Goal: Information Seeking & Learning: Learn about a topic

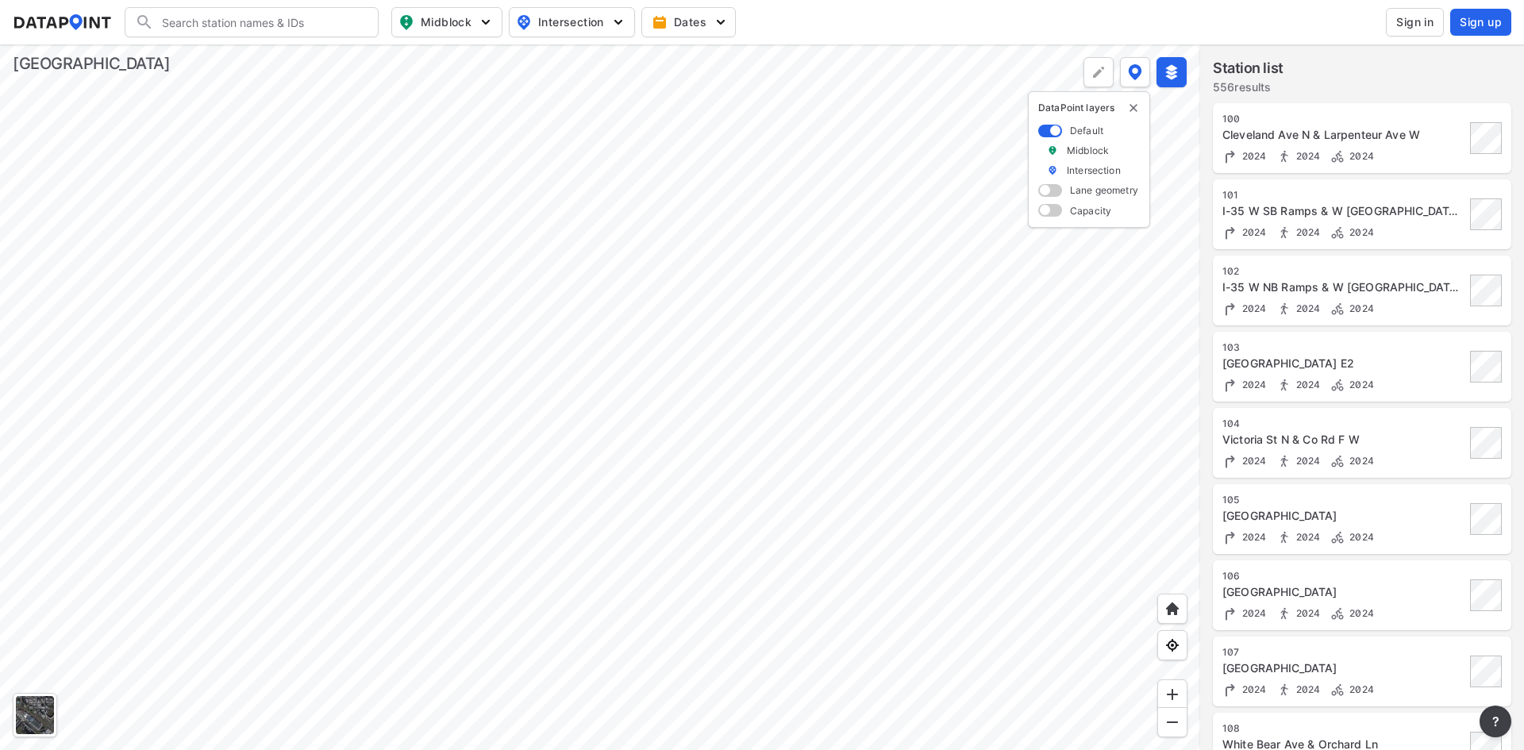
click at [1050, 196] on span at bounding box center [1050, 190] width 24 height 13
click at [1049, 192] on input "checkbox" at bounding box center [1043, 192] width 10 height 0
click at [1049, 214] on span at bounding box center [1050, 210] width 24 height 13
click at [1049, 212] on input "checkbox" at bounding box center [1043, 212] width 10 height 0
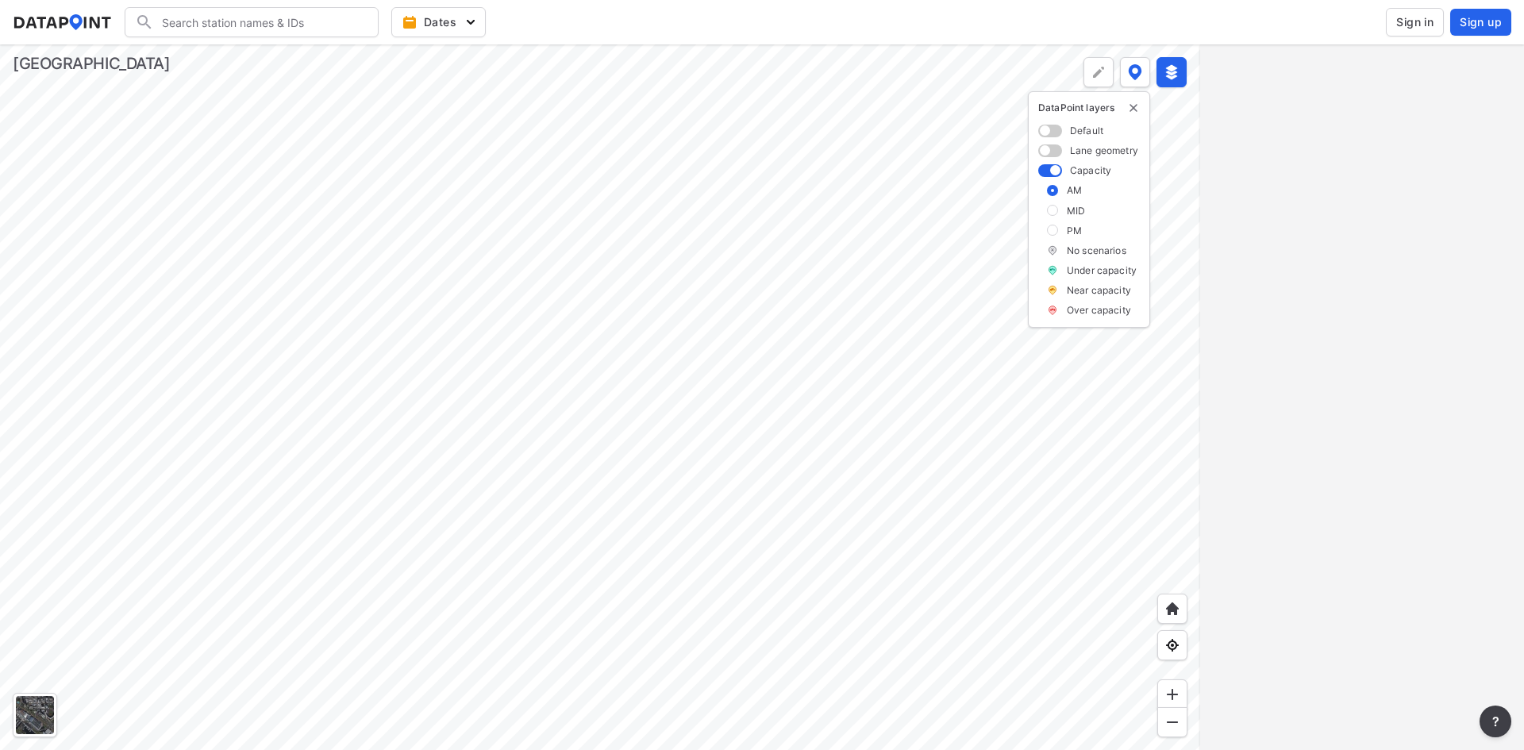
click at [530, 261] on div at bounding box center [600, 397] width 1200 height 706
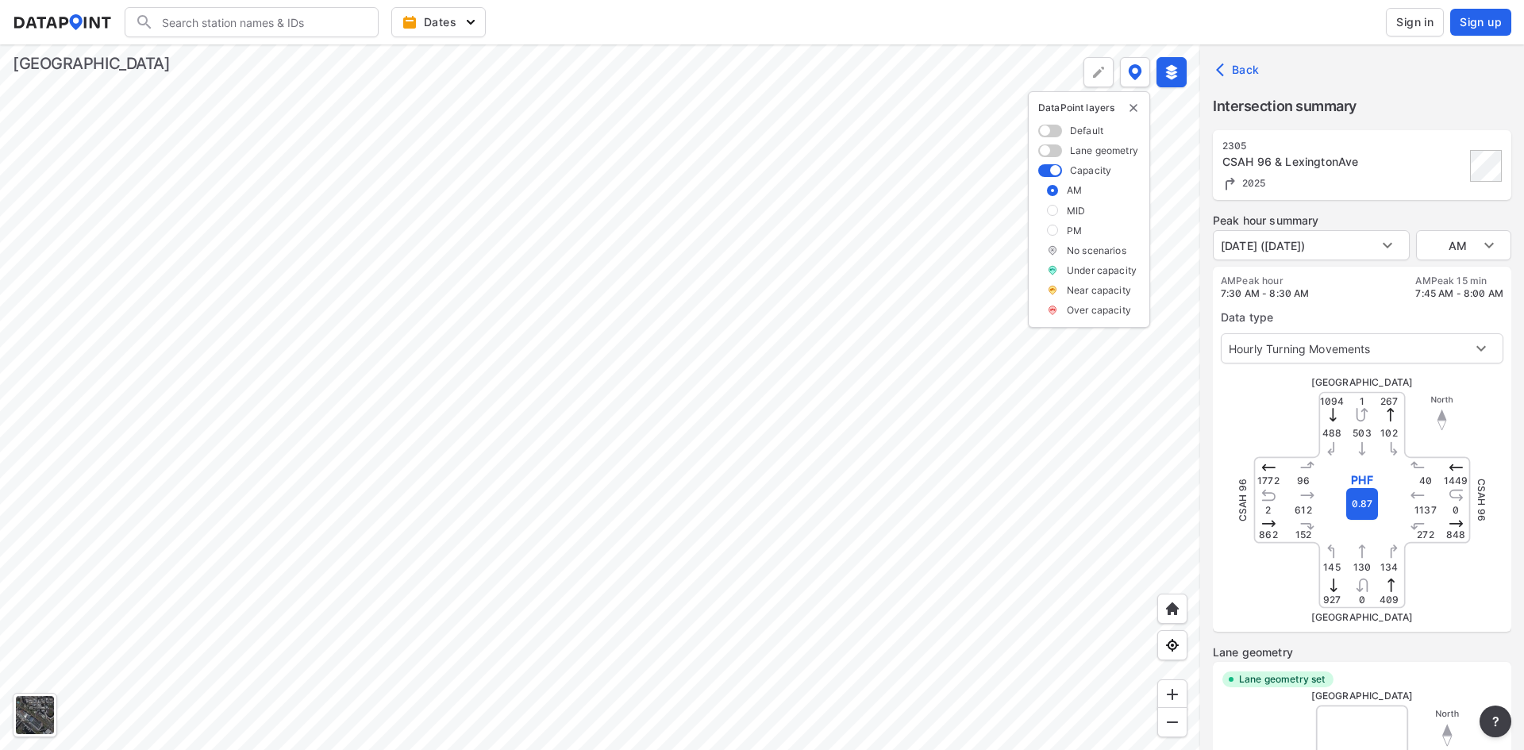
type input "5584"
click at [577, 348] on div at bounding box center [600, 397] width 1200 height 706
click at [432, 18] on span "Dates" at bounding box center [440, 22] width 71 height 16
click at [427, 31] on button "Dates" at bounding box center [438, 22] width 94 height 30
click at [1173, 75] on img at bounding box center [1172, 72] width 16 height 16
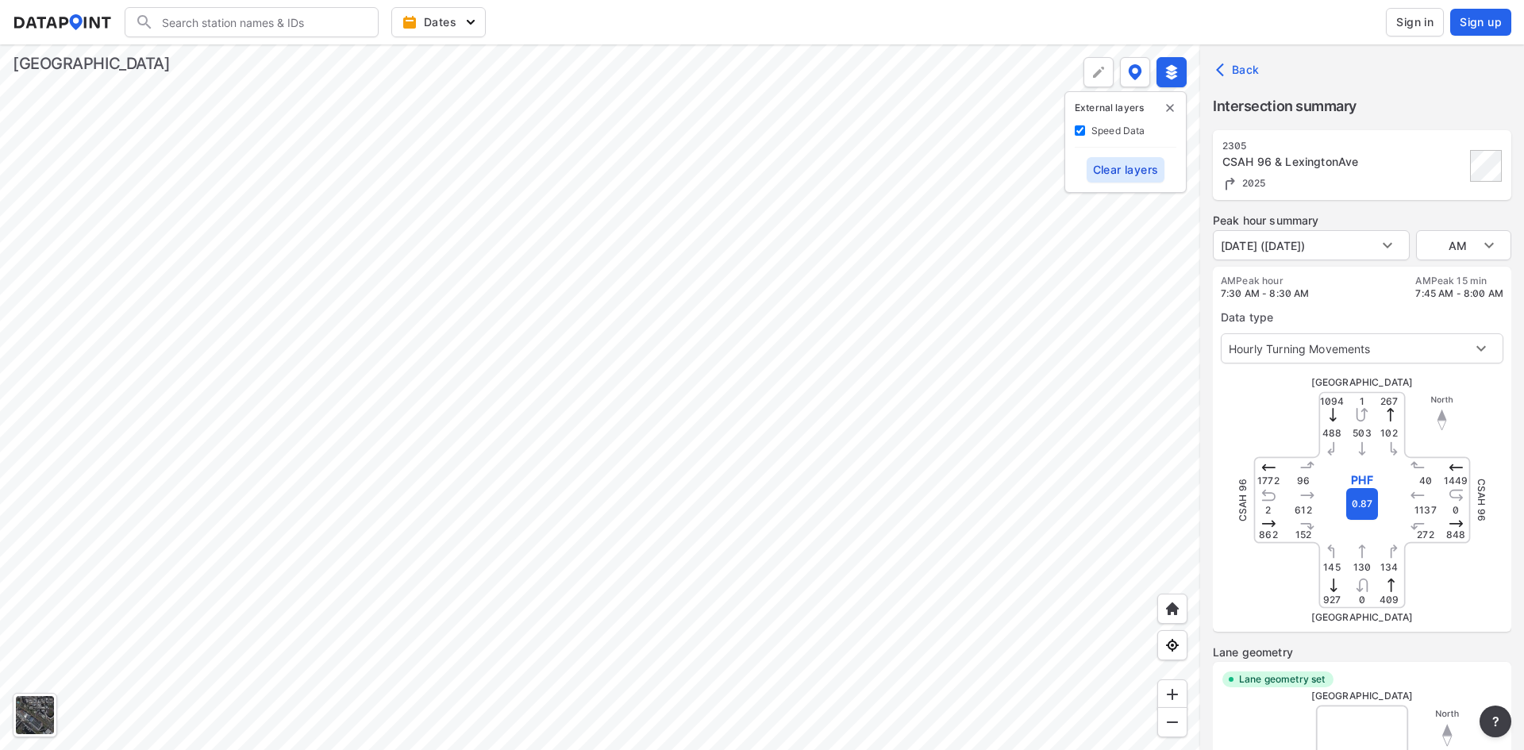
click at [1078, 129] on Data "Speed Data" at bounding box center [1080, 130] width 10 height 10
checkbox Data "true"
click at [445, 226] on div at bounding box center [600, 397] width 1200 height 706
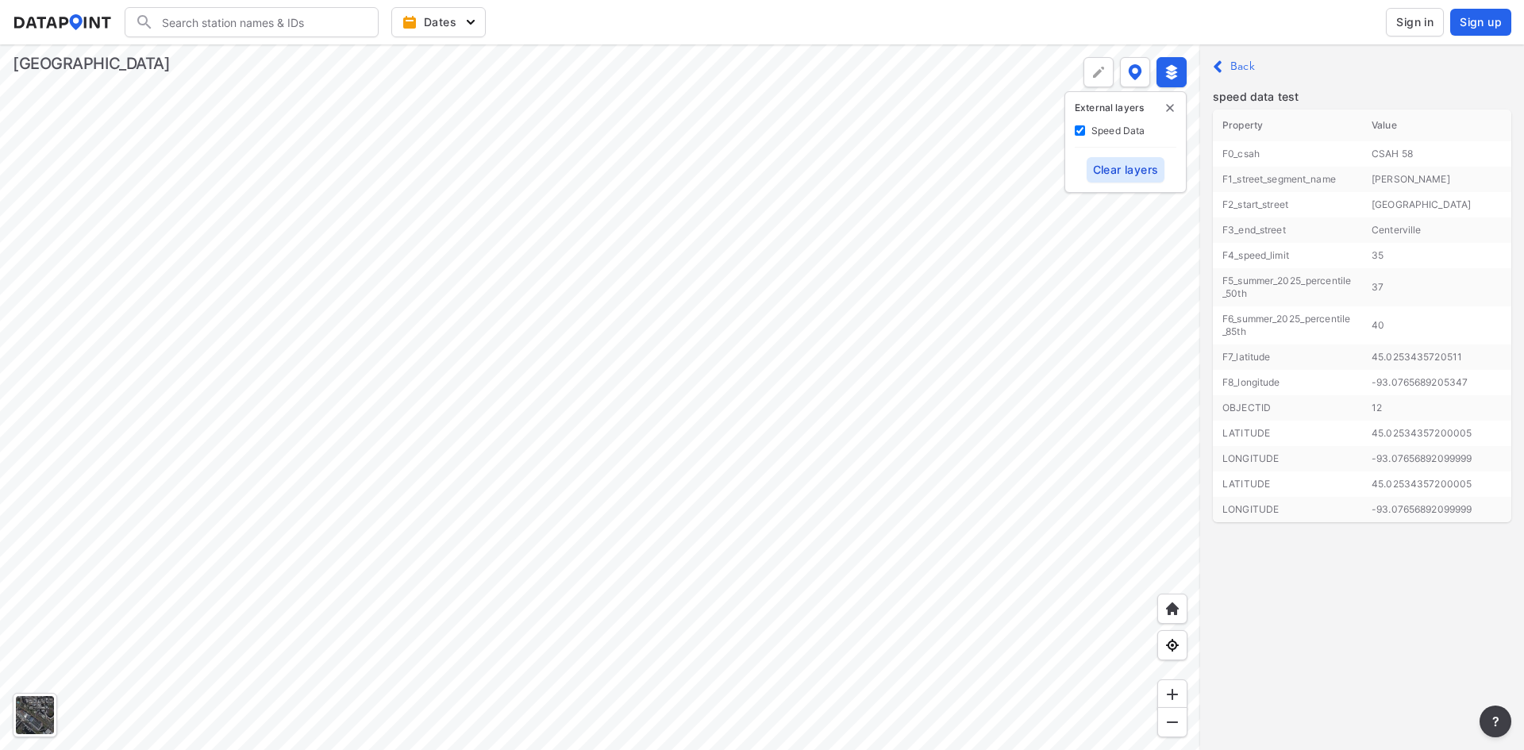
click at [270, 319] on div at bounding box center [600, 397] width 1200 height 706
click at [587, 618] on div at bounding box center [600, 397] width 1200 height 706
click at [574, 67] on div at bounding box center [600, 397] width 1200 height 706
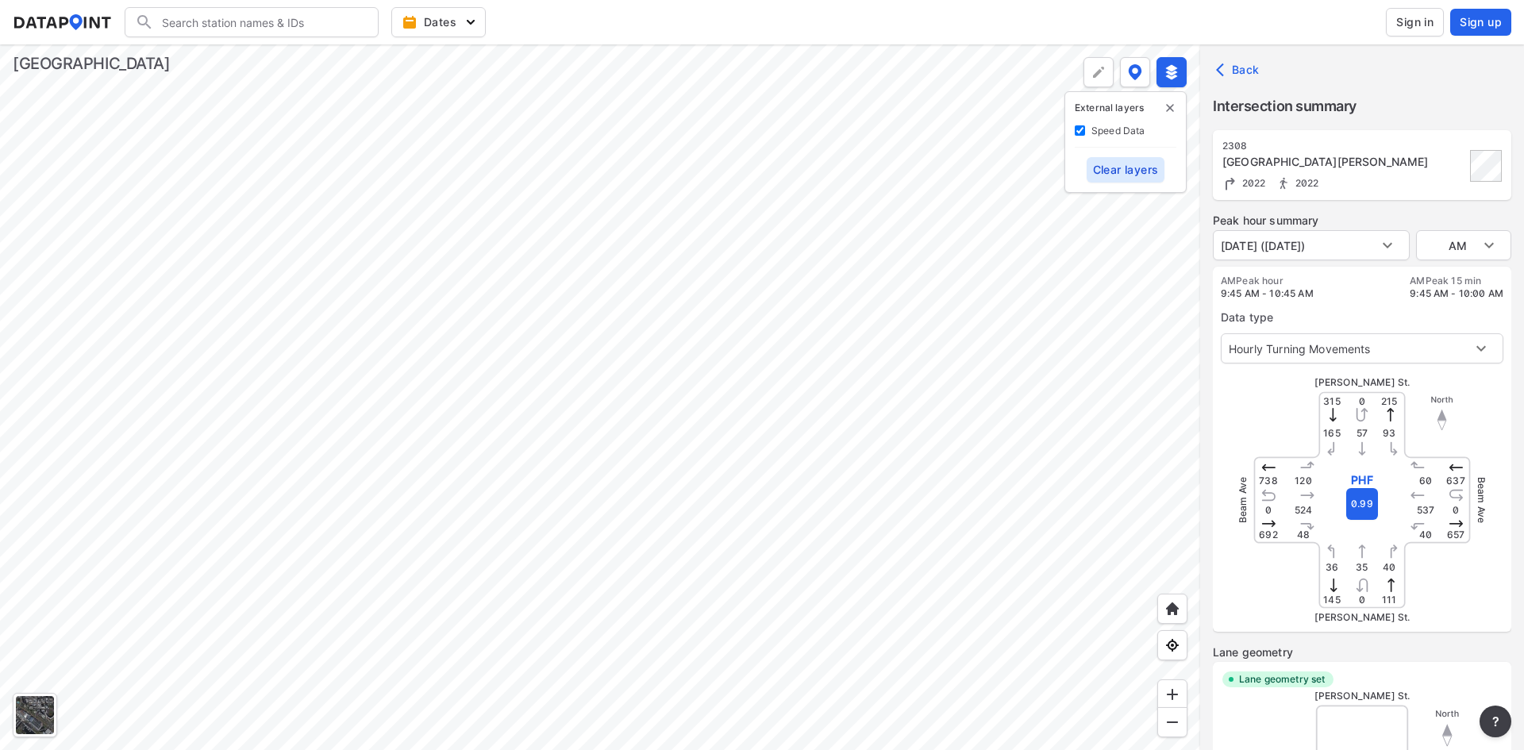
type input "5539"
click at [1384, 354] on body "Search Please enter a search term. Dates Sign in Sign up Import Data Templates …" at bounding box center [762, 375] width 1524 height 750
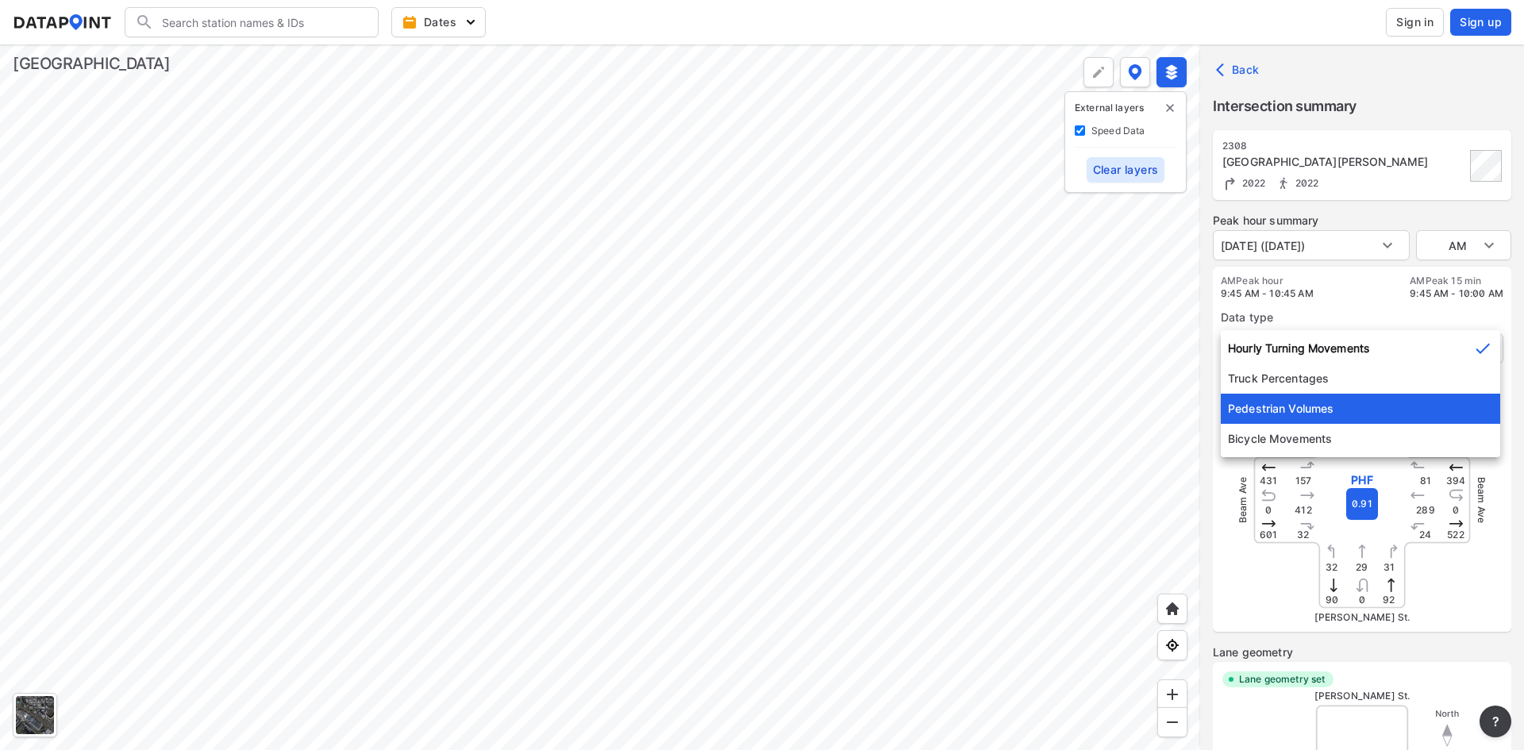
click at [1361, 405] on li "Pedestrian Volumes" at bounding box center [1360, 409] width 279 height 30
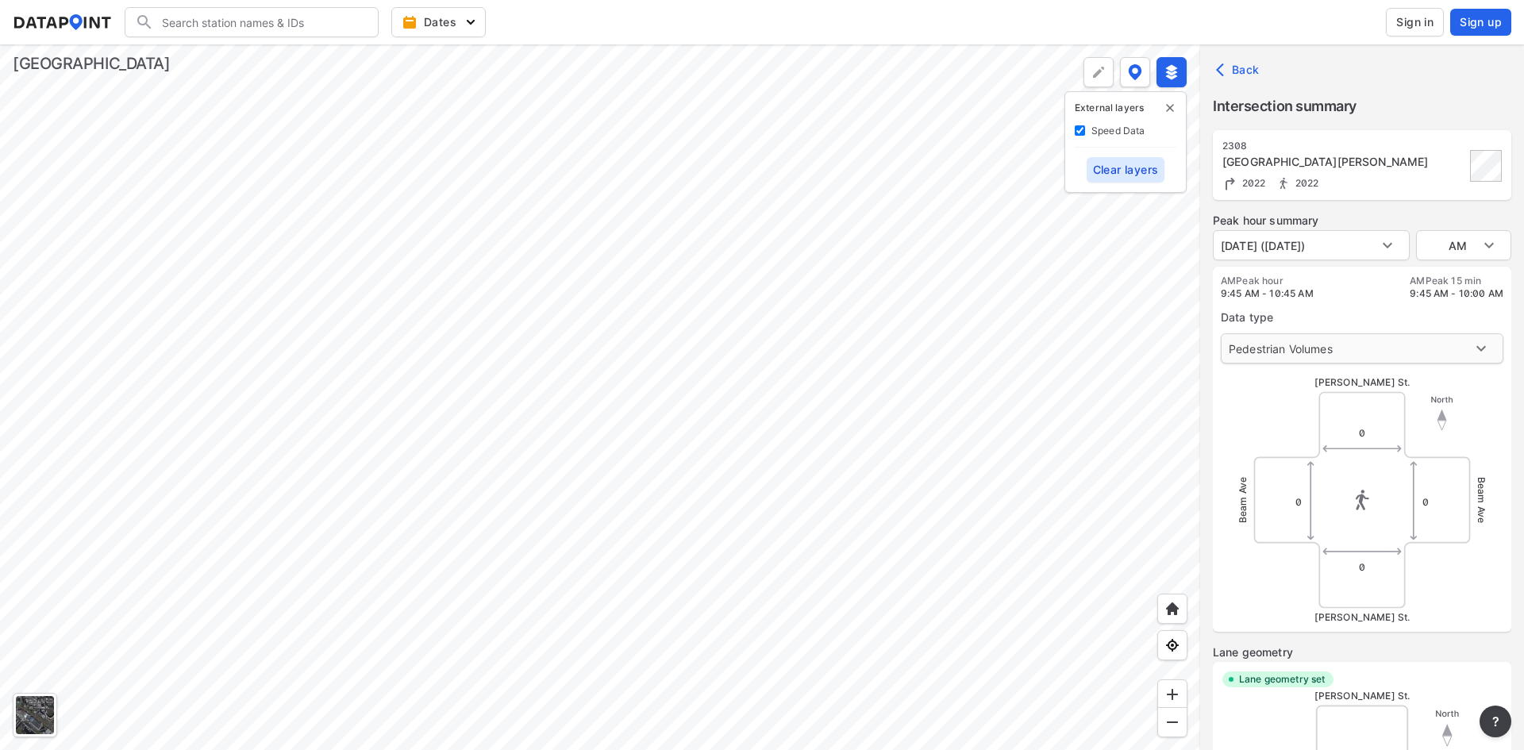
click at [1381, 351] on body "Search Please enter a search term. Dates Sign in Sign up Import Data Templates …" at bounding box center [762, 375] width 1524 height 750
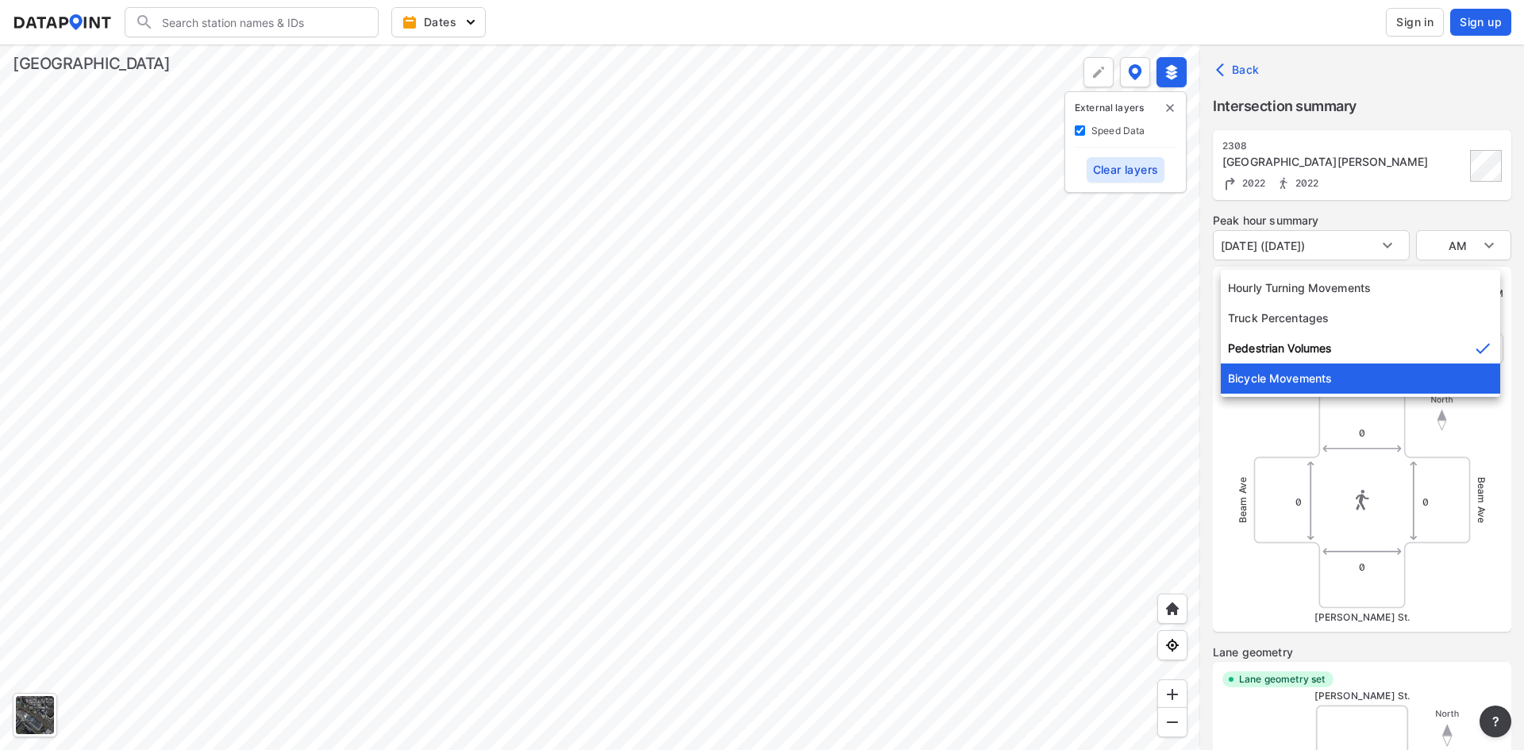
click at [1364, 391] on li "Bicycle Movements" at bounding box center [1360, 379] width 279 height 30
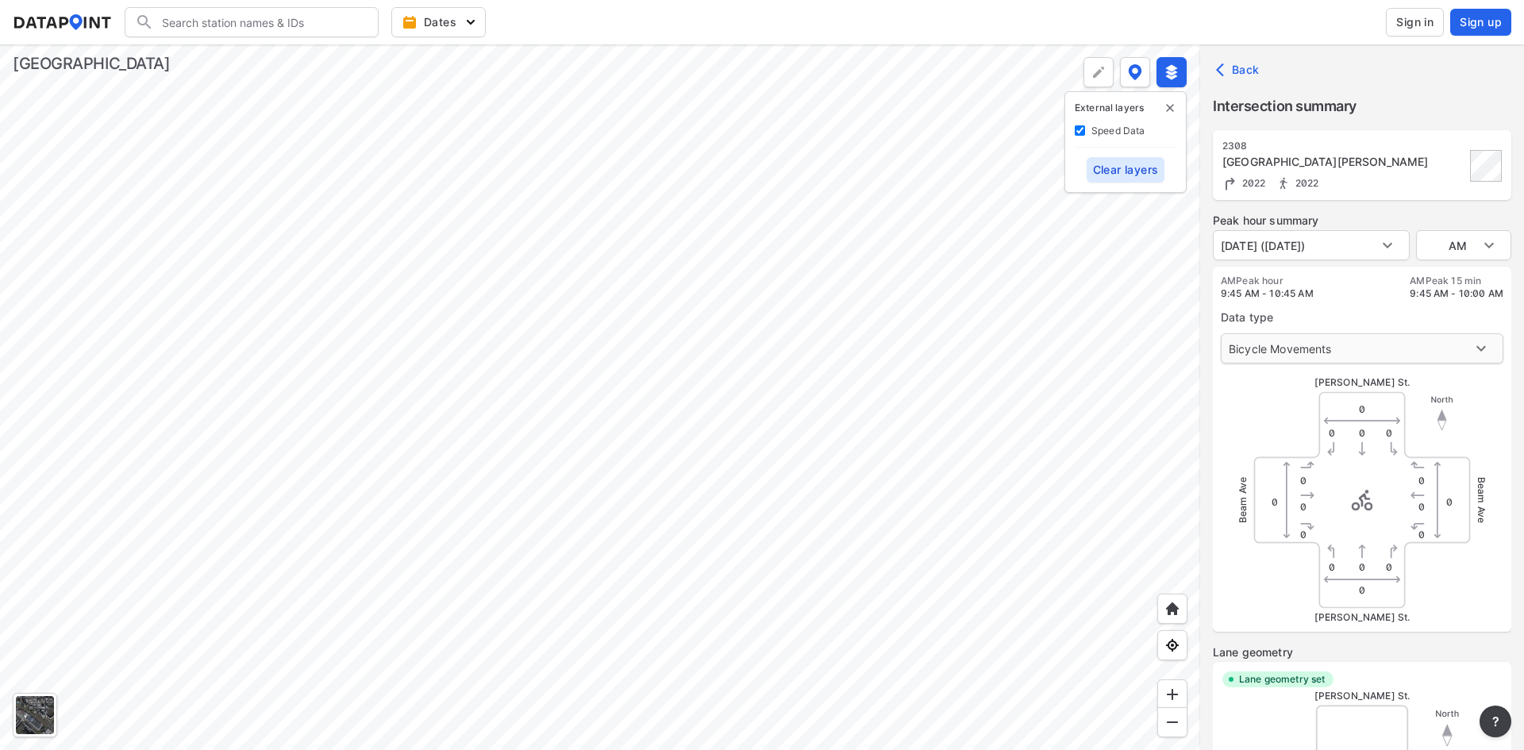
click at [1372, 360] on body "Search Please enter a search term. Dates Sign in Sign up Import Data Templates …" at bounding box center [762, 375] width 1524 height 750
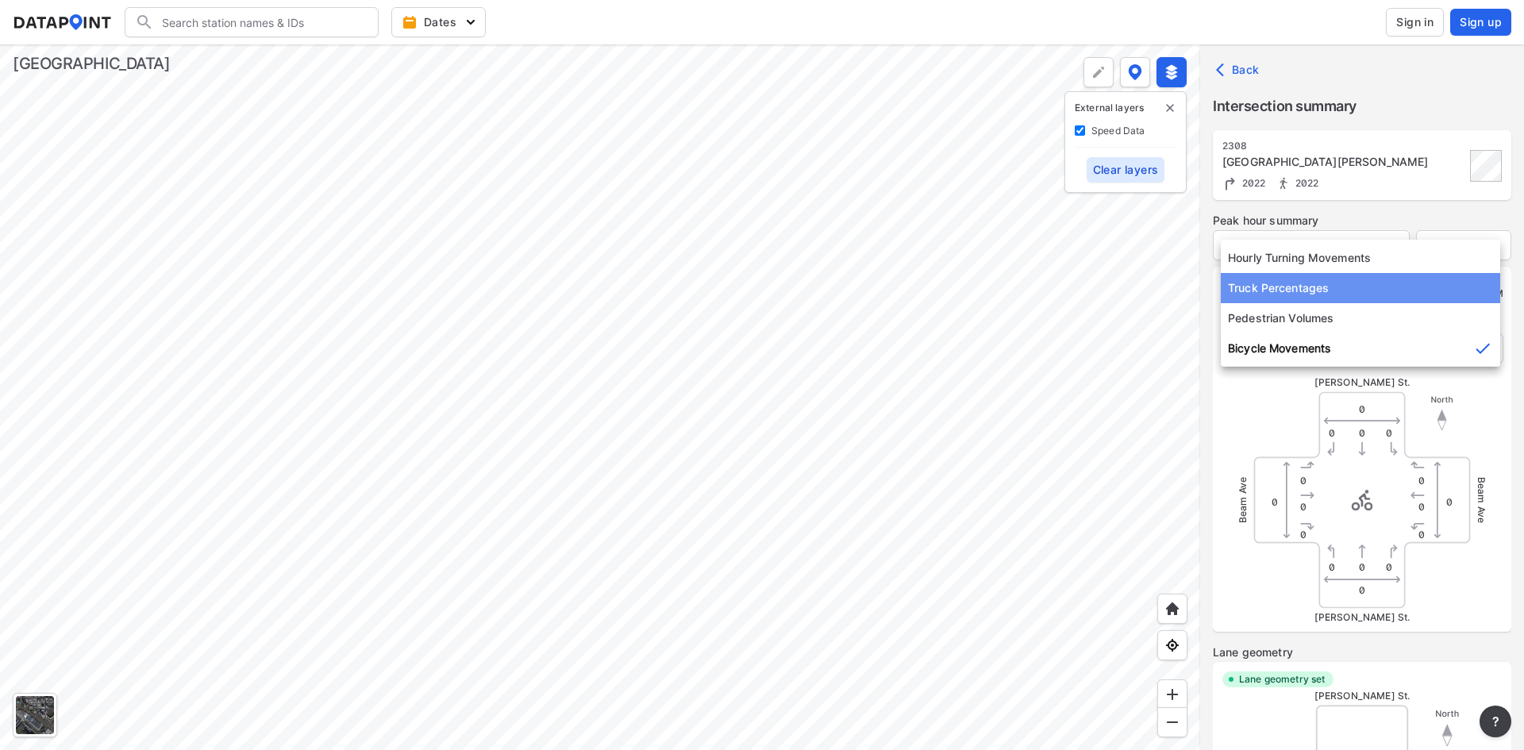
click at [1306, 286] on li "Truck Percentages" at bounding box center [1360, 288] width 279 height 30
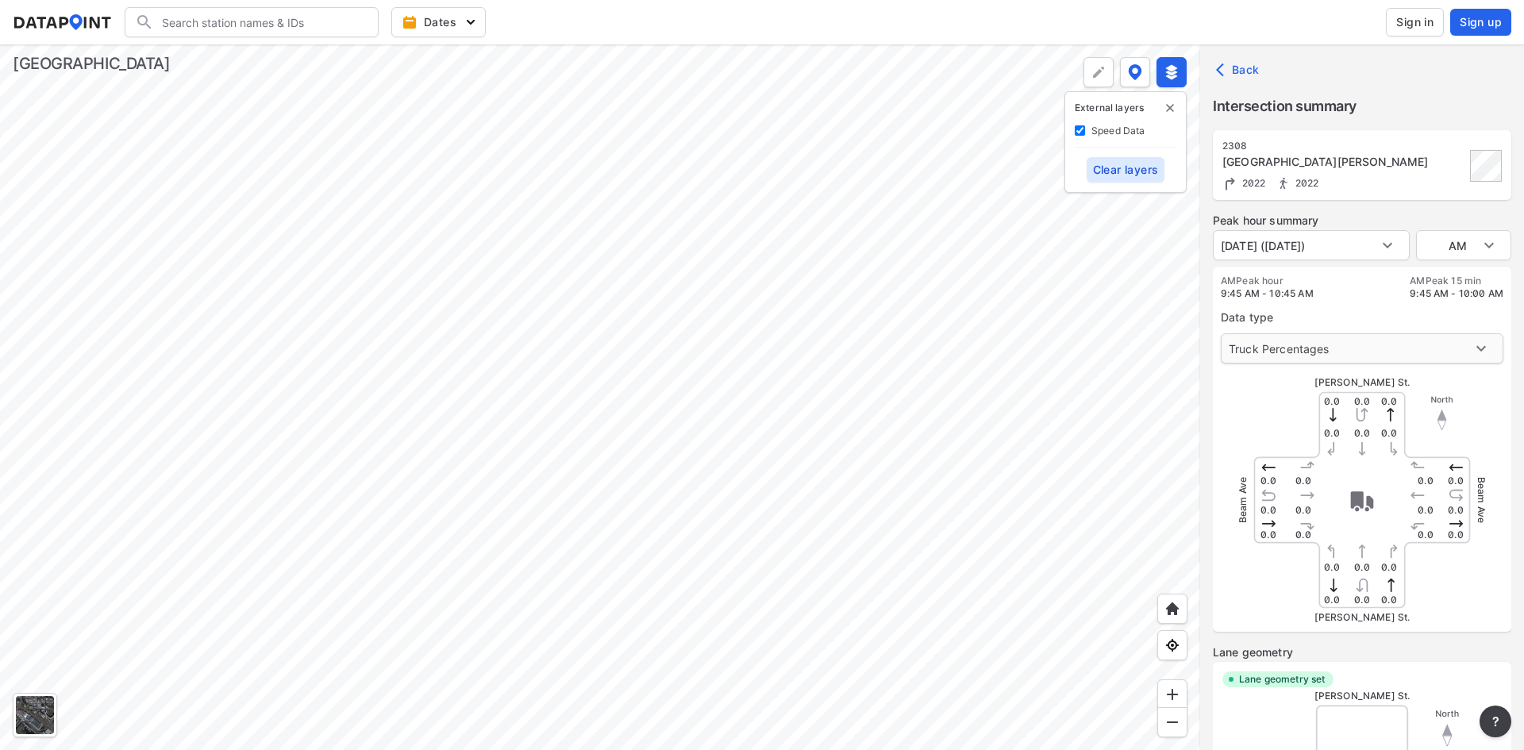
click at [1383, 351] on body "Search Please enter a search term. Dates Sign in Sign up Import Data Templates …" at bounding box center [762, 375] width 1524 height 750
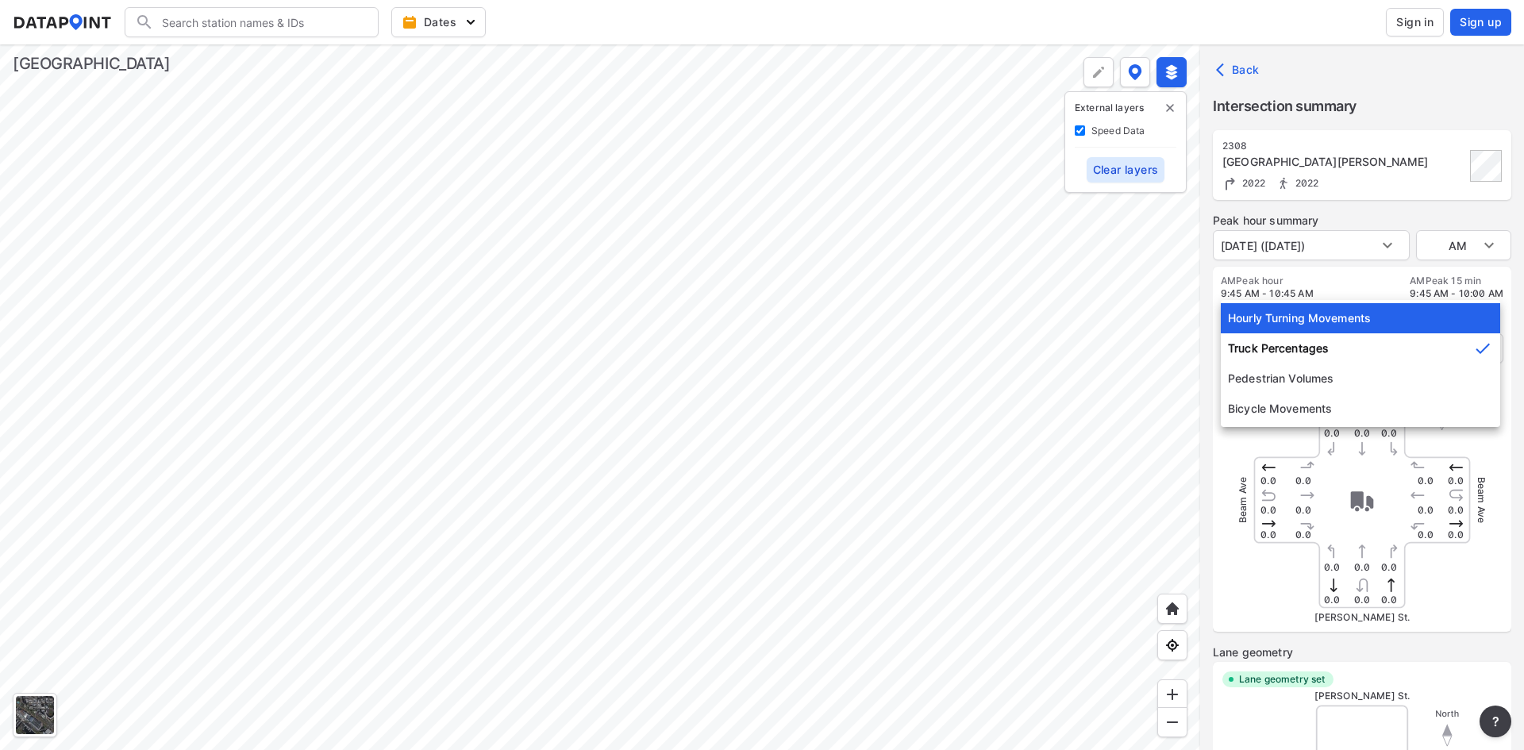
click at [1339, 314] on li "Hourly Turning Movements" at bounding box center [1360, 318] width 279 height 30
type input "0"
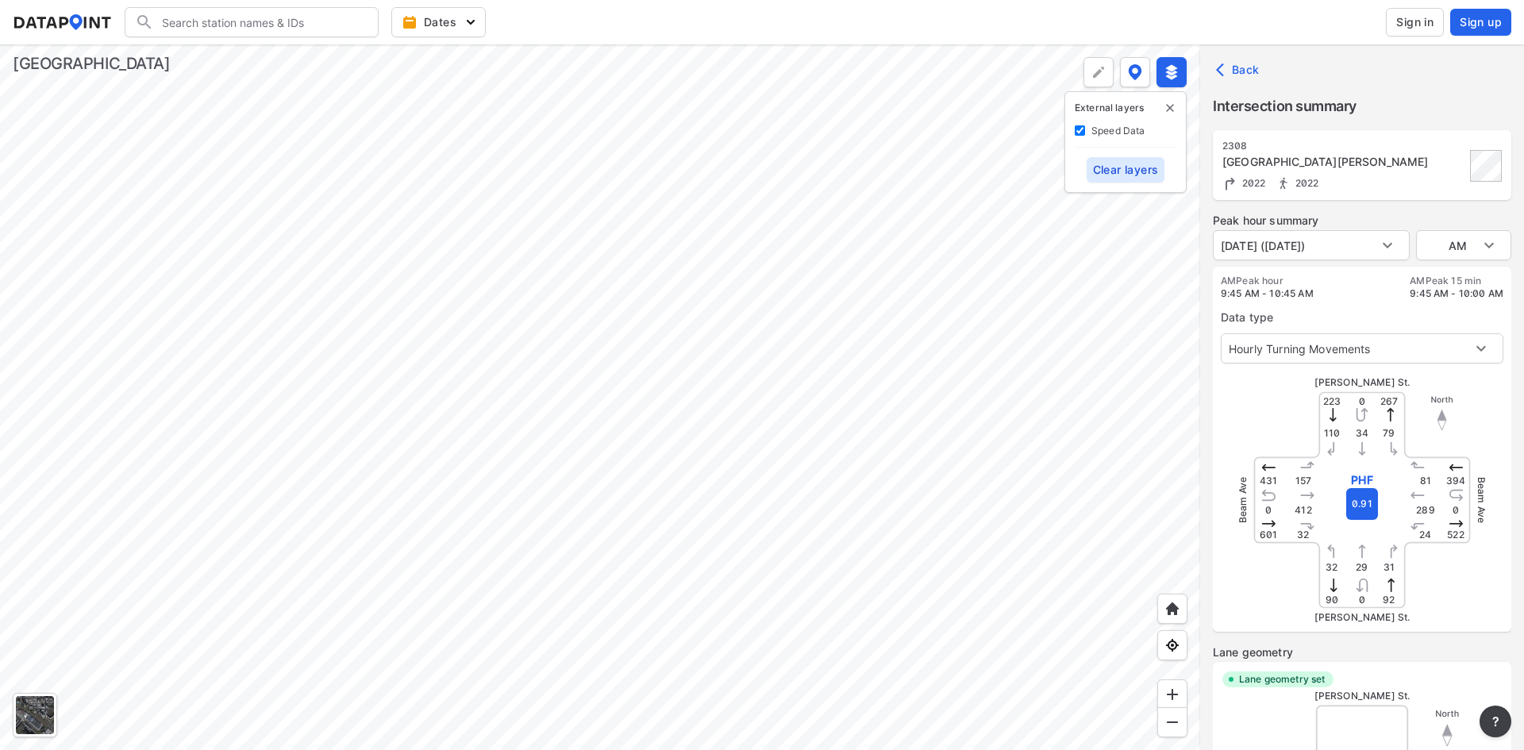
click at [618, 376] on div at bounding box center [600, 397] width 1200 height 706
type input "5460"
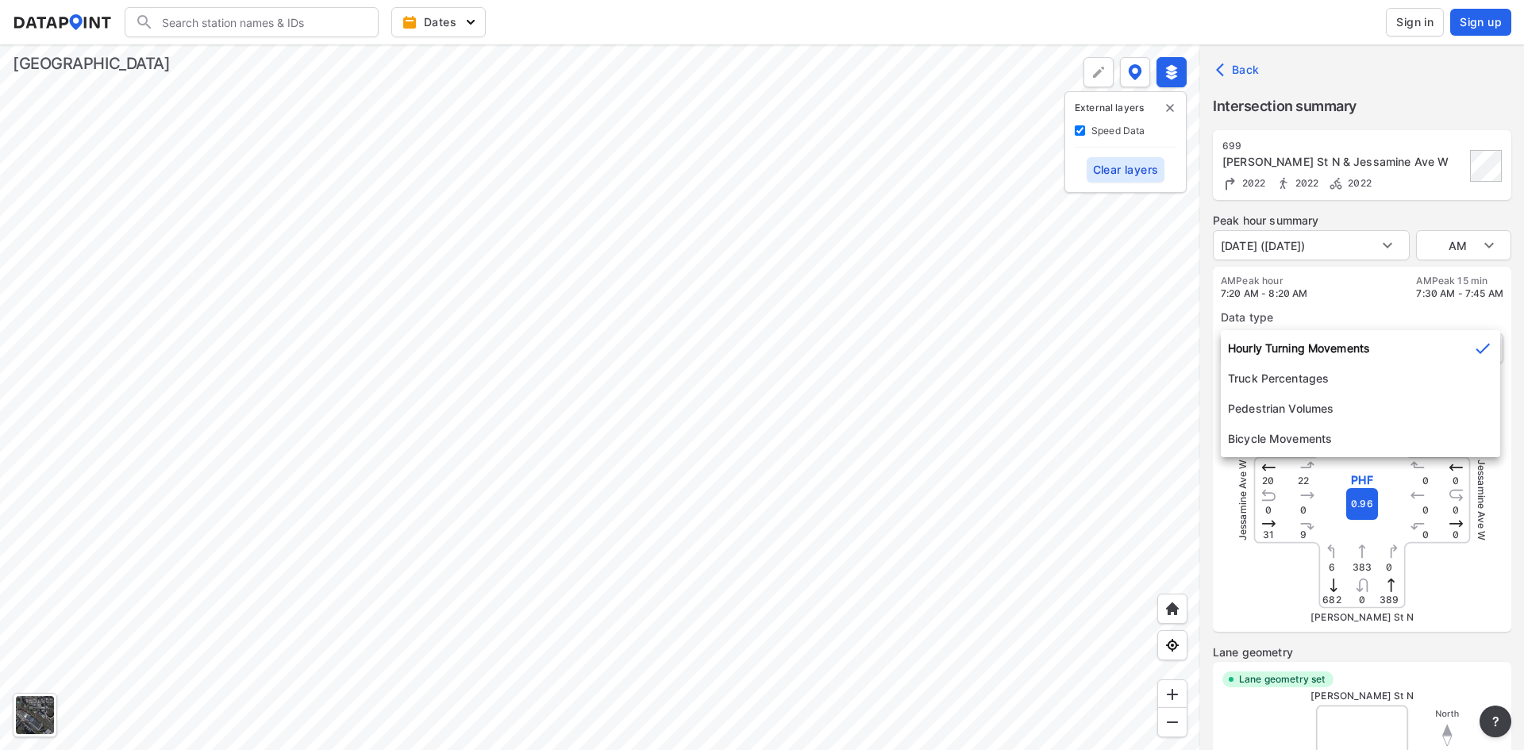
click at [1391, 362] on body "Search Please enter a search term. Dates Sign in Sign up Import Data Templates …" at bounding box center [762, 375] width 1524 height 750
click at [1352, 406] on li "Pedestrian Volumes" at bounding box center [1360, 409] width 279 height 30
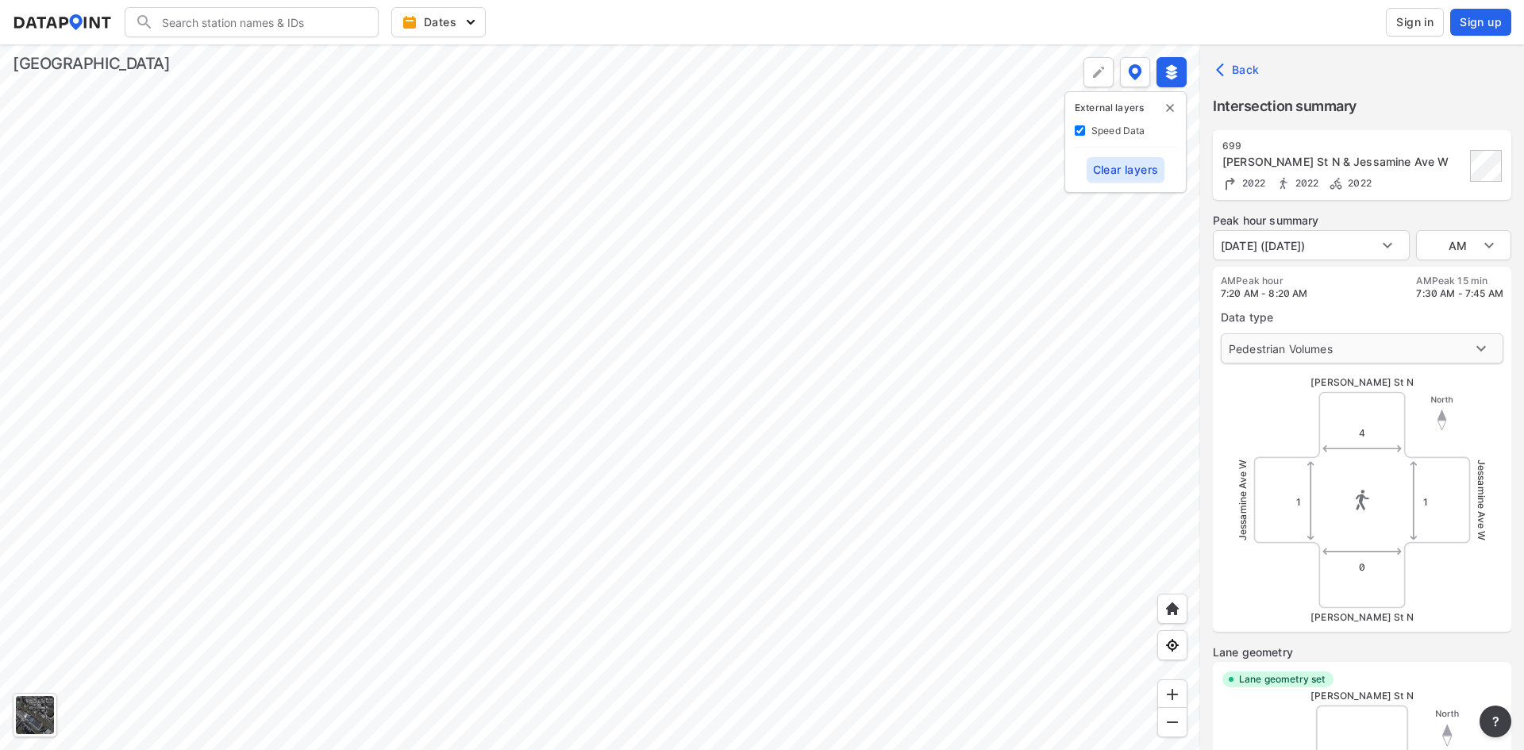
click at [1403, 351] on body "Search Please enter a search term. Dates Sign in Sign up Import Data Templates …" at bounding box center [762, 375] width 1524 height 750
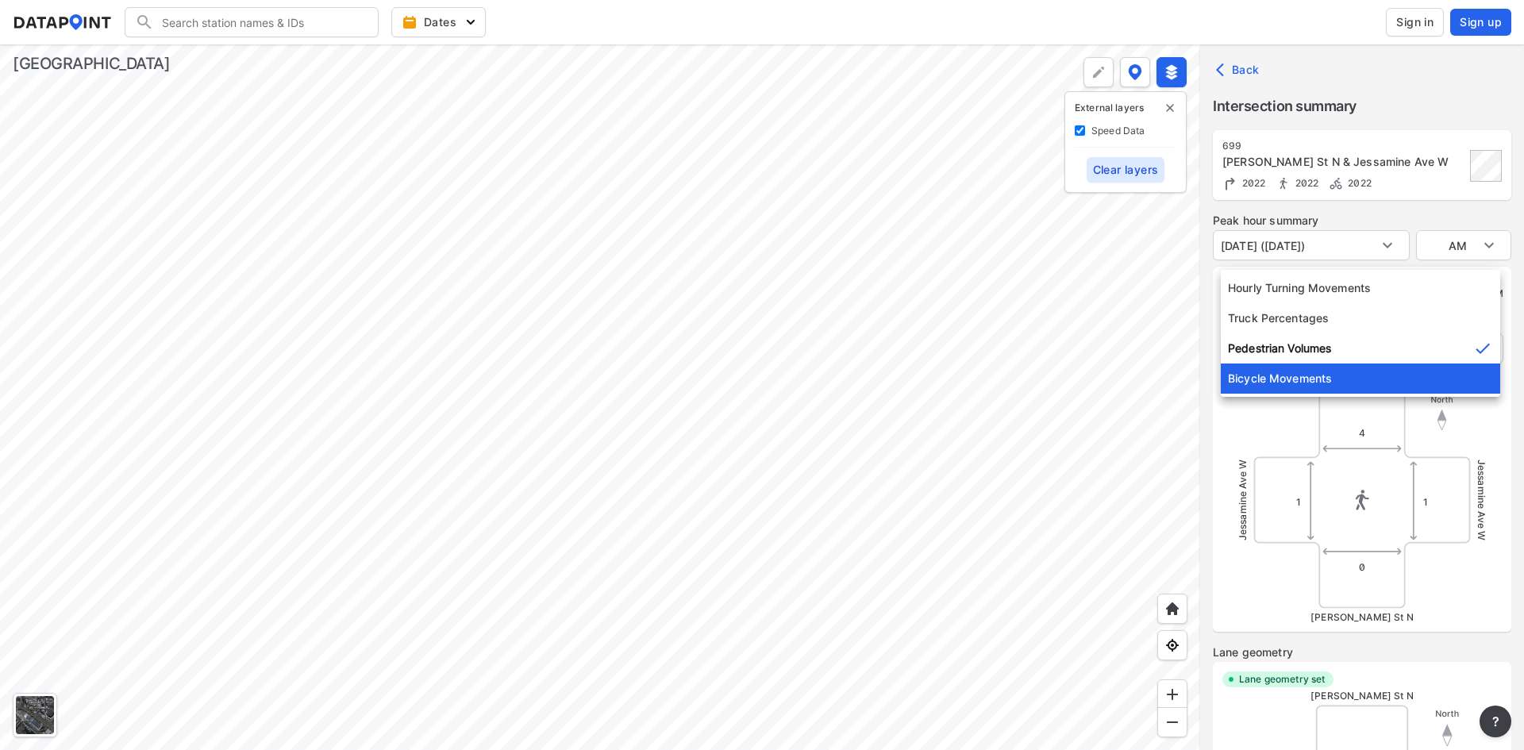
click at [1388, 383] on li "Bicycle Movements" at bounding box center [1360, 379] width 279 height 30
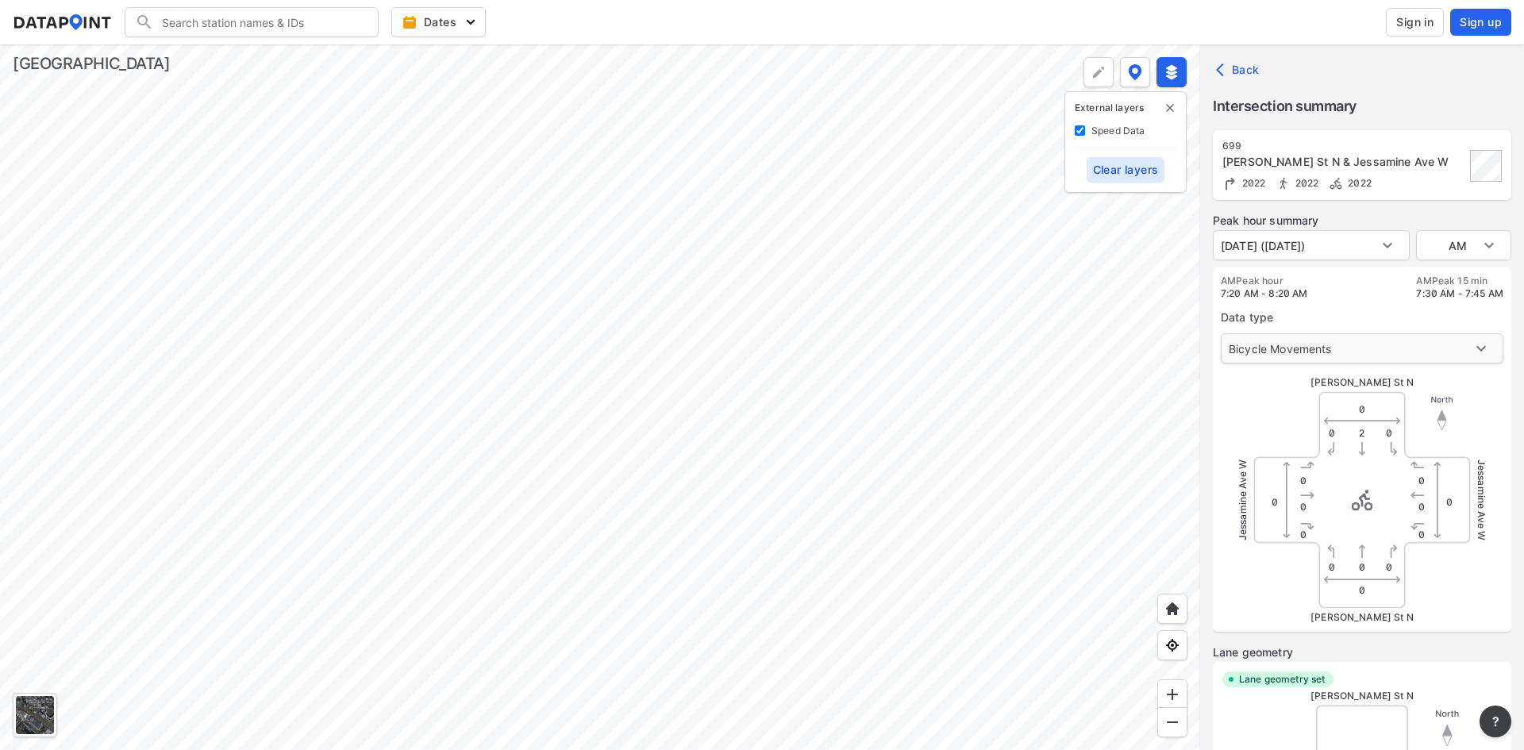
click at [1374, 352] on body "Search Please enter a search term. Dates Sign in Sign up Import Data Templates …" at bounding box center [762, 375] width 1524 height 750
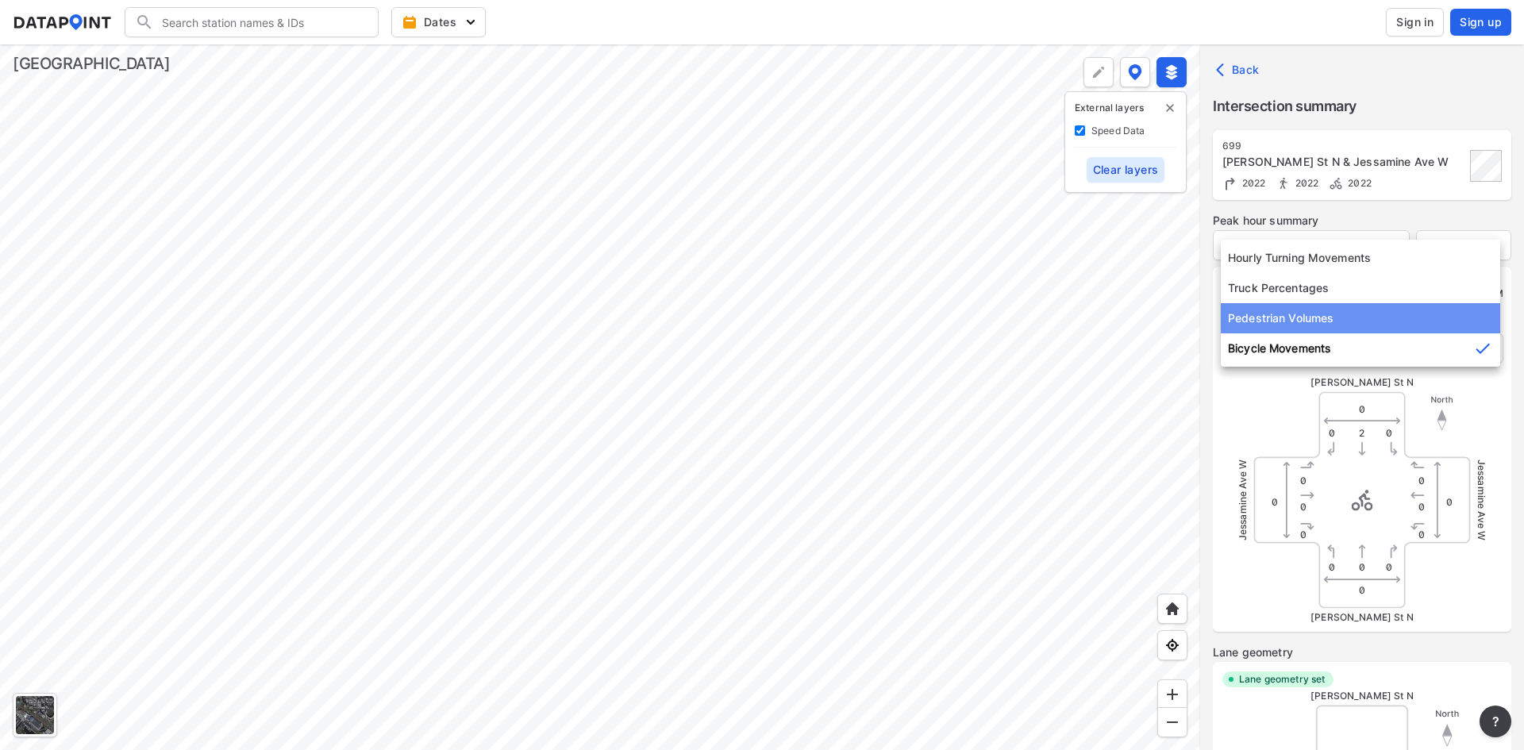
click at [1344, 329] on li "Pedestrian Volumes" at bounding box center [1360, 318] width 279 height 30
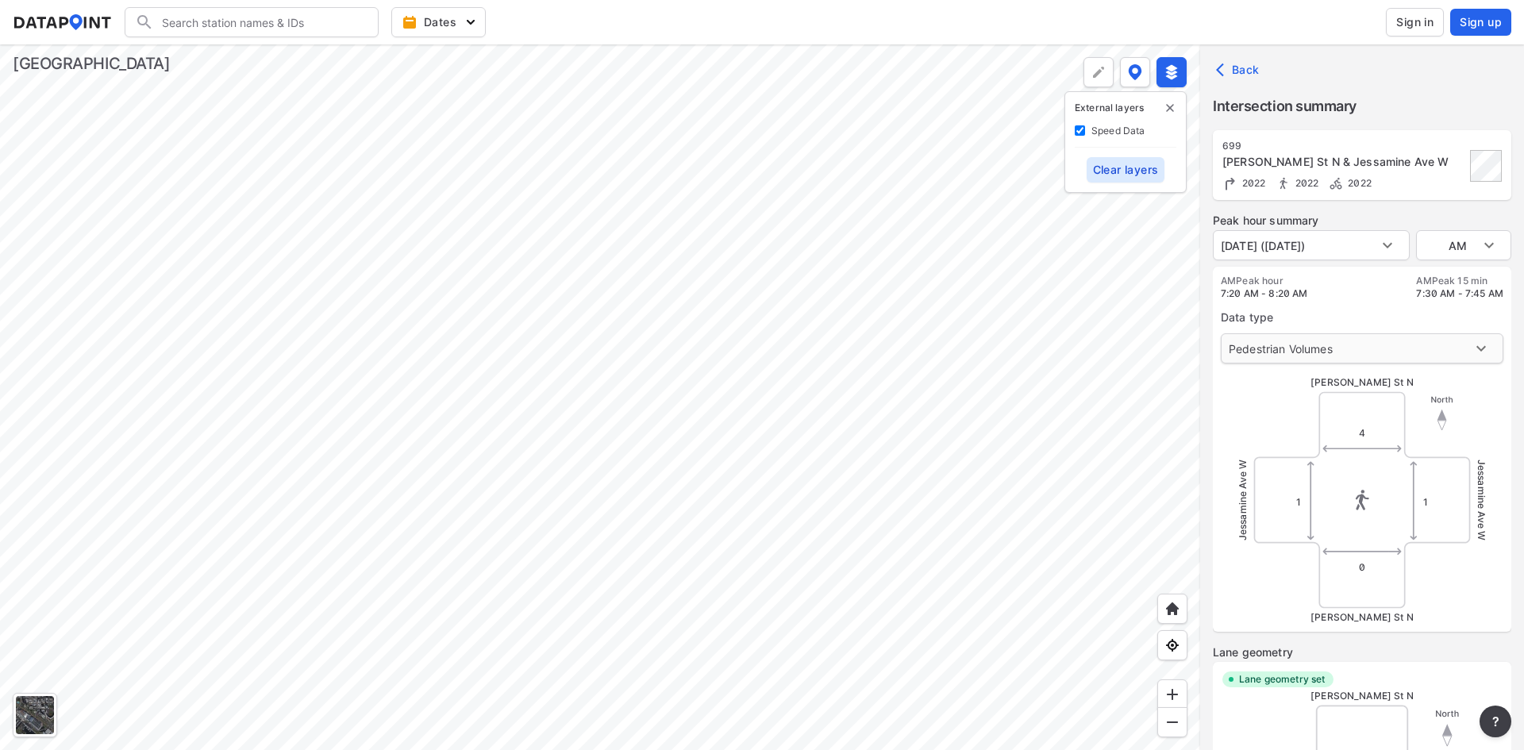
click at [1343, 345] on body "Search Please enter a search term. Dates Sign in Sign up Import Data Templates …" at bounding box center [762, 375] width 1524 height 750
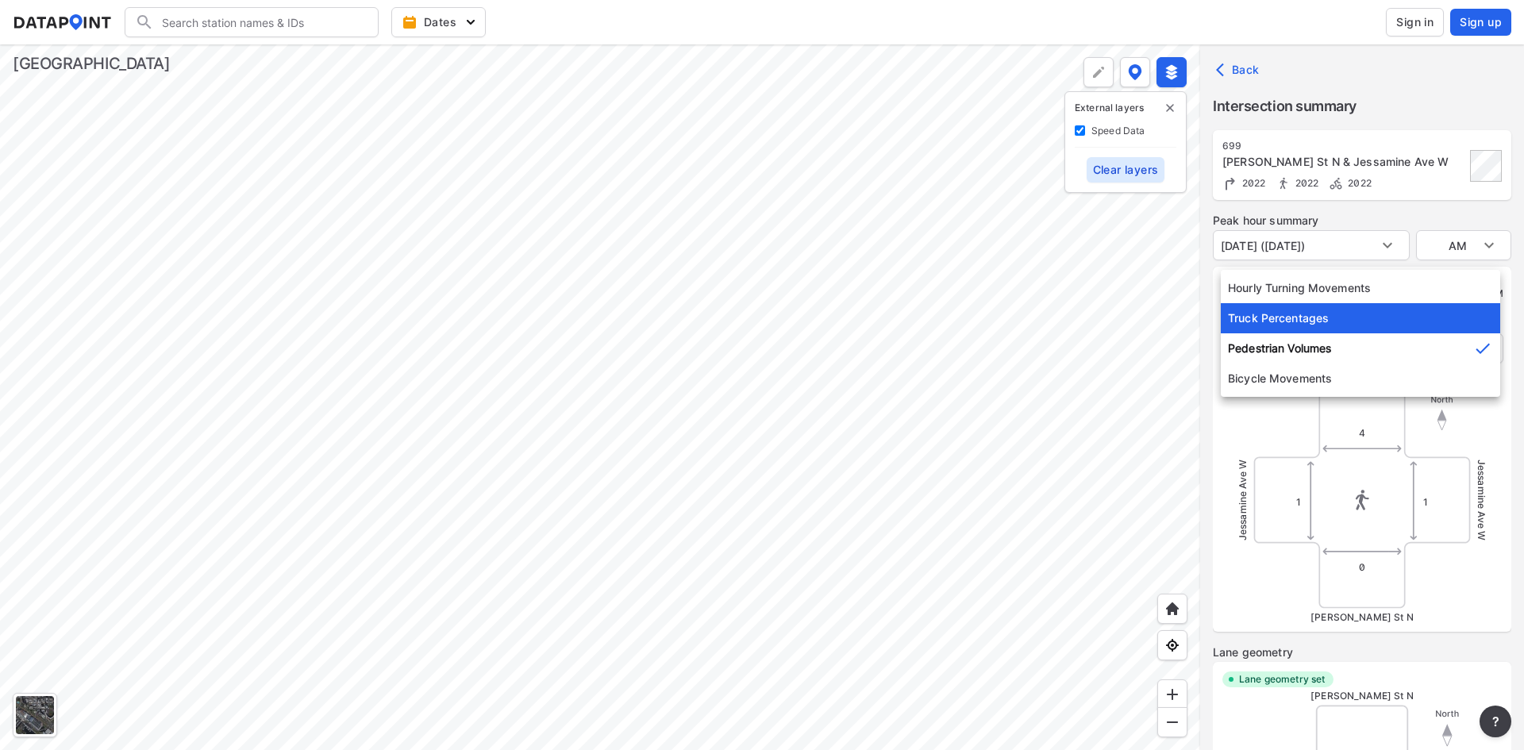
click at [1338, 310] on li "Truck Percentages" at bounding box center [1360, 318] width 279 height 30
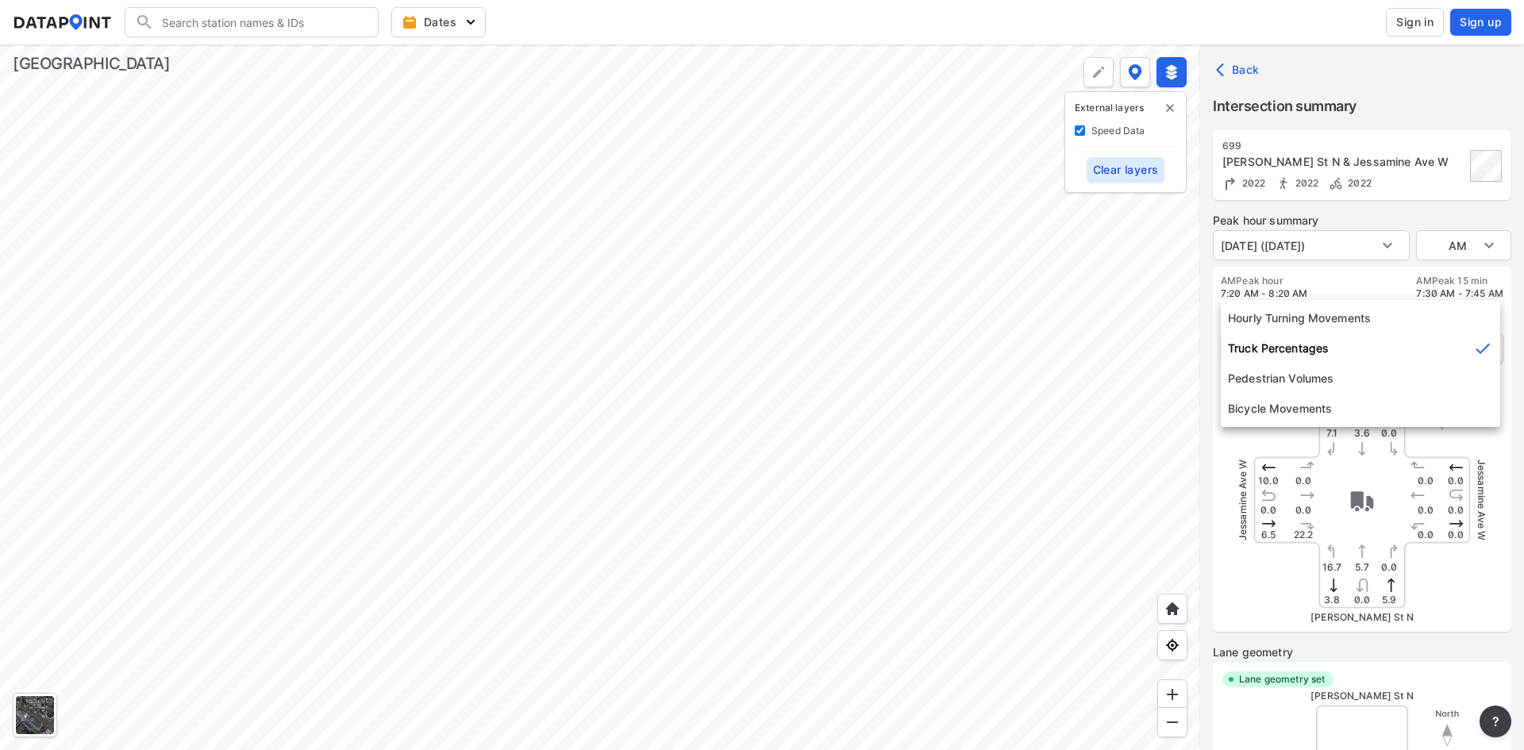
click at [1354, 337] on body "Search Please enter a search term. Dates Sign in Sign up Import Data Templates …" at bounding box center [762, 375] width 1524 height 750
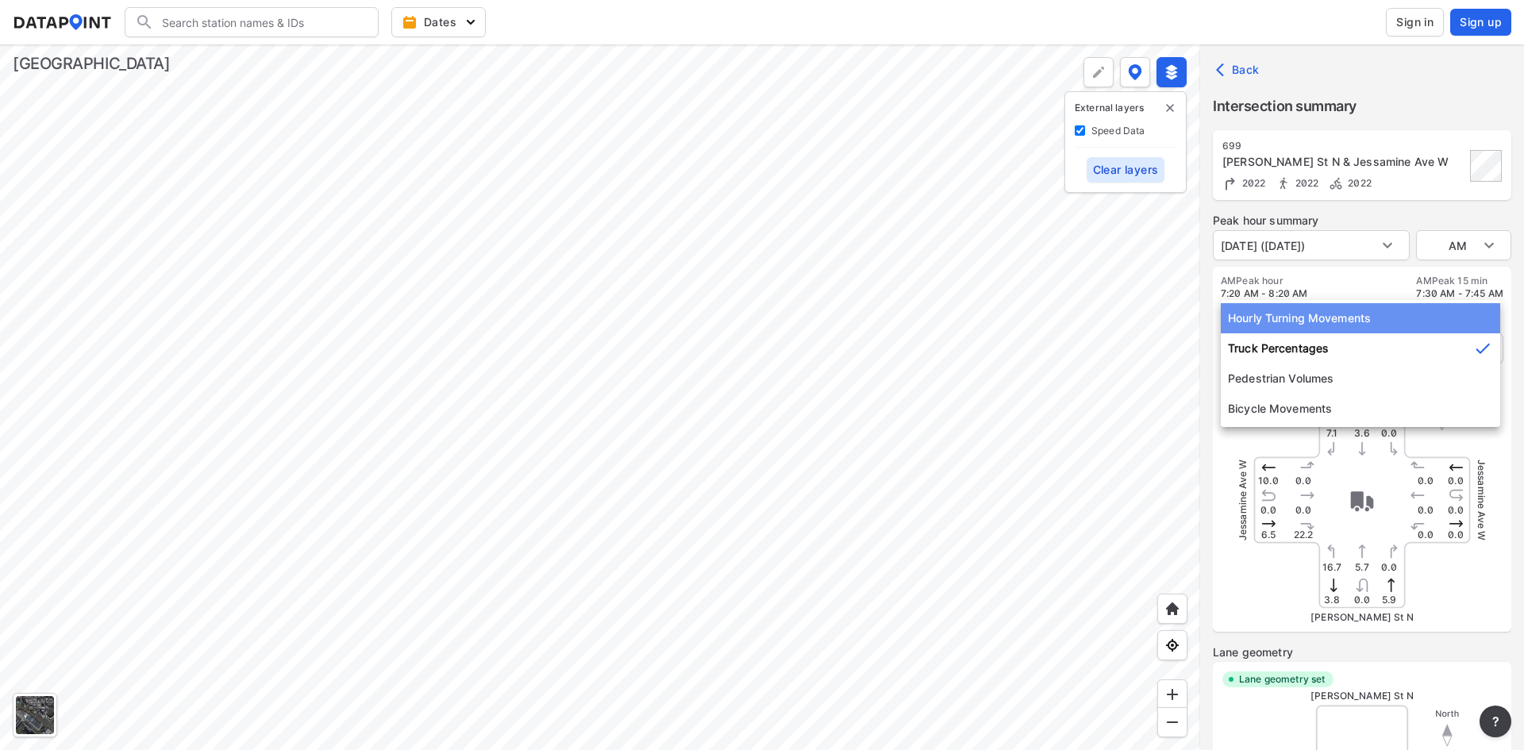
click at [1315, 317] on li "Hourly Turning Movements" at bounding box center [1360, 318] width 279 height 30
type input "0"
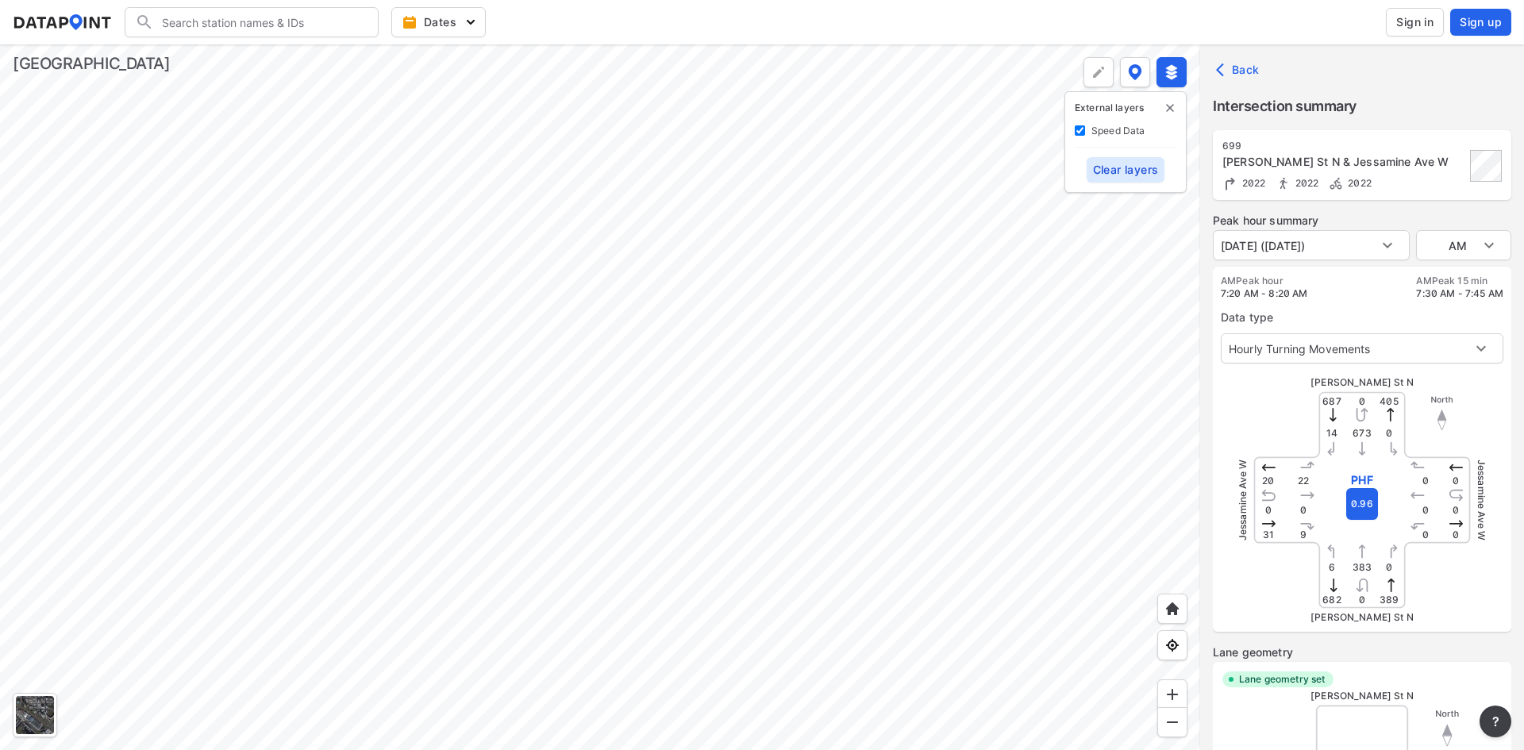
click at [591, 392] on div at bounding box center [600, 397] width 1200 height 706
click at [745, 491] on div at bounding box center [600, 397] width 1200 height 706
click at [1107, 130] on label "Speed Data" at bounding box center [1119, 130] width 54 height 13
click at [1085, 130] on Data "Speed Data" at bounding box center [1080, 130] width 10 height 10
checkbox Data "false"
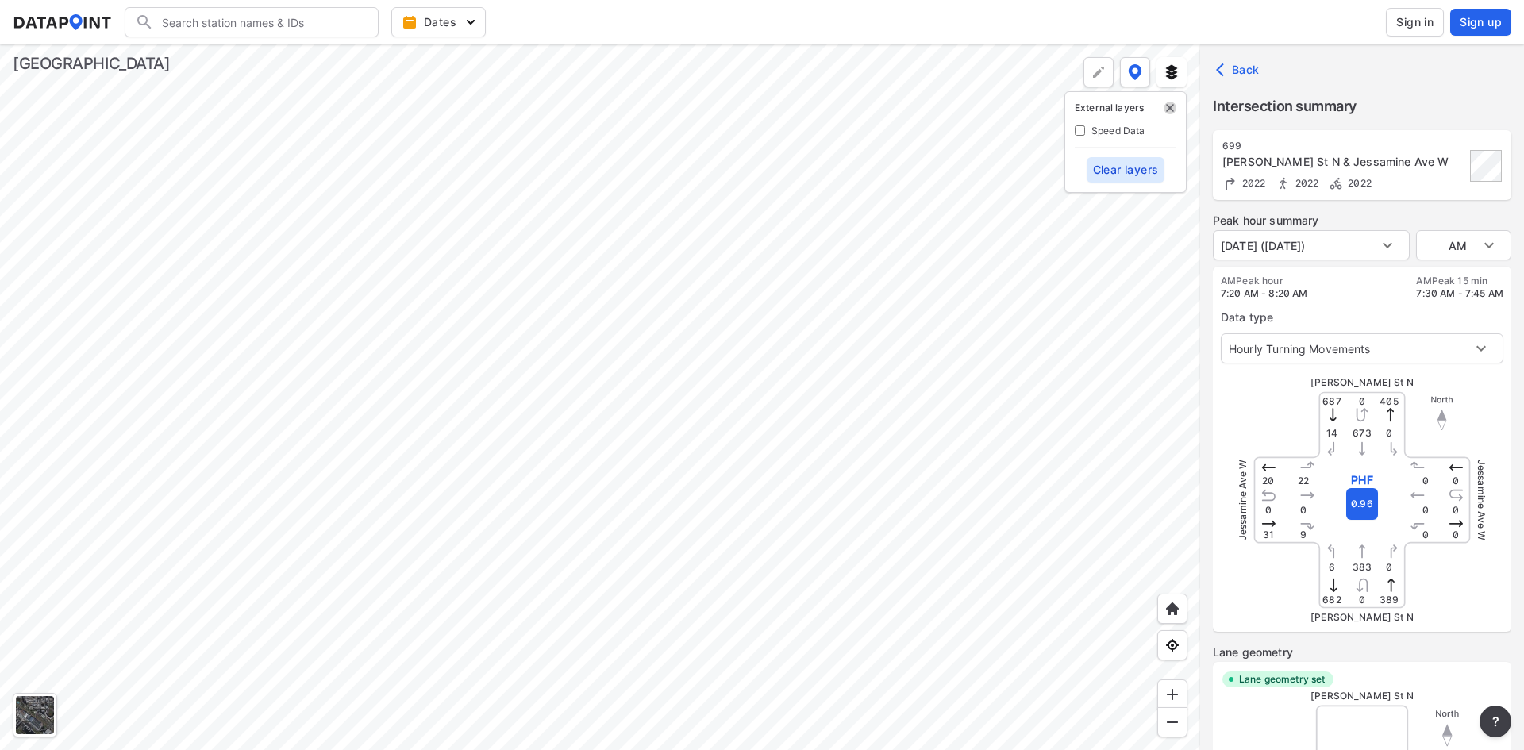
click at [1173, 108] on img "delete" at bounding box center [1170, 108] width 13 height 13
click at [1128, 65] on img at bounding box center [1135, 72] width 14 height 16
click at [1052, 168] on span at bounding box center [1050, 170] width 24 height 13
click at [1049, 172] on input "checkbox" at bounding box center [1043, 172] width 10 height 0
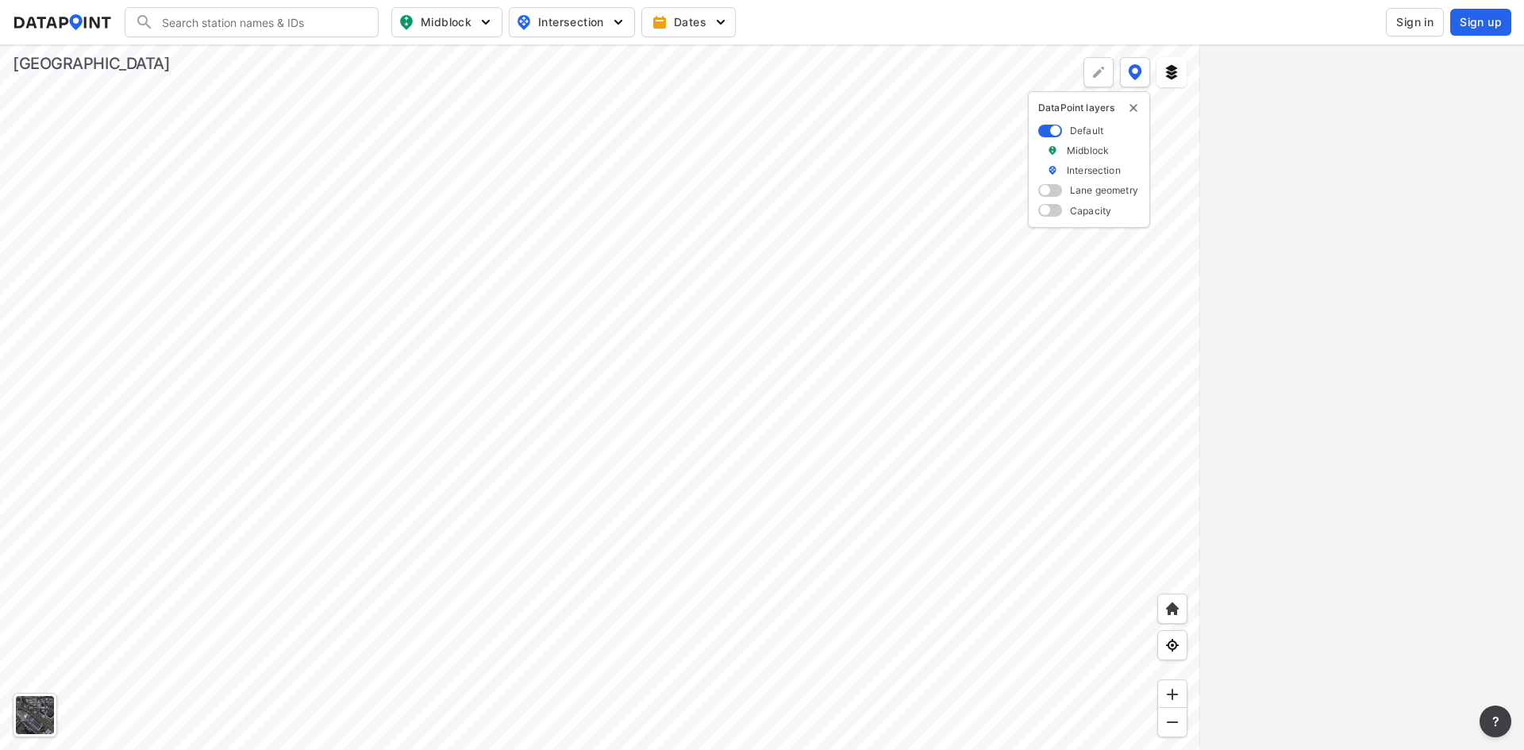
click at [722, 619] on div at bounding box center [600, 397] width 1200 height 706
click at [769, 517] on div at bounding box center [600, 397] width 1200 height 706
click at [998, 350] on div at bounding box center [600, 397] width 1200 height 706
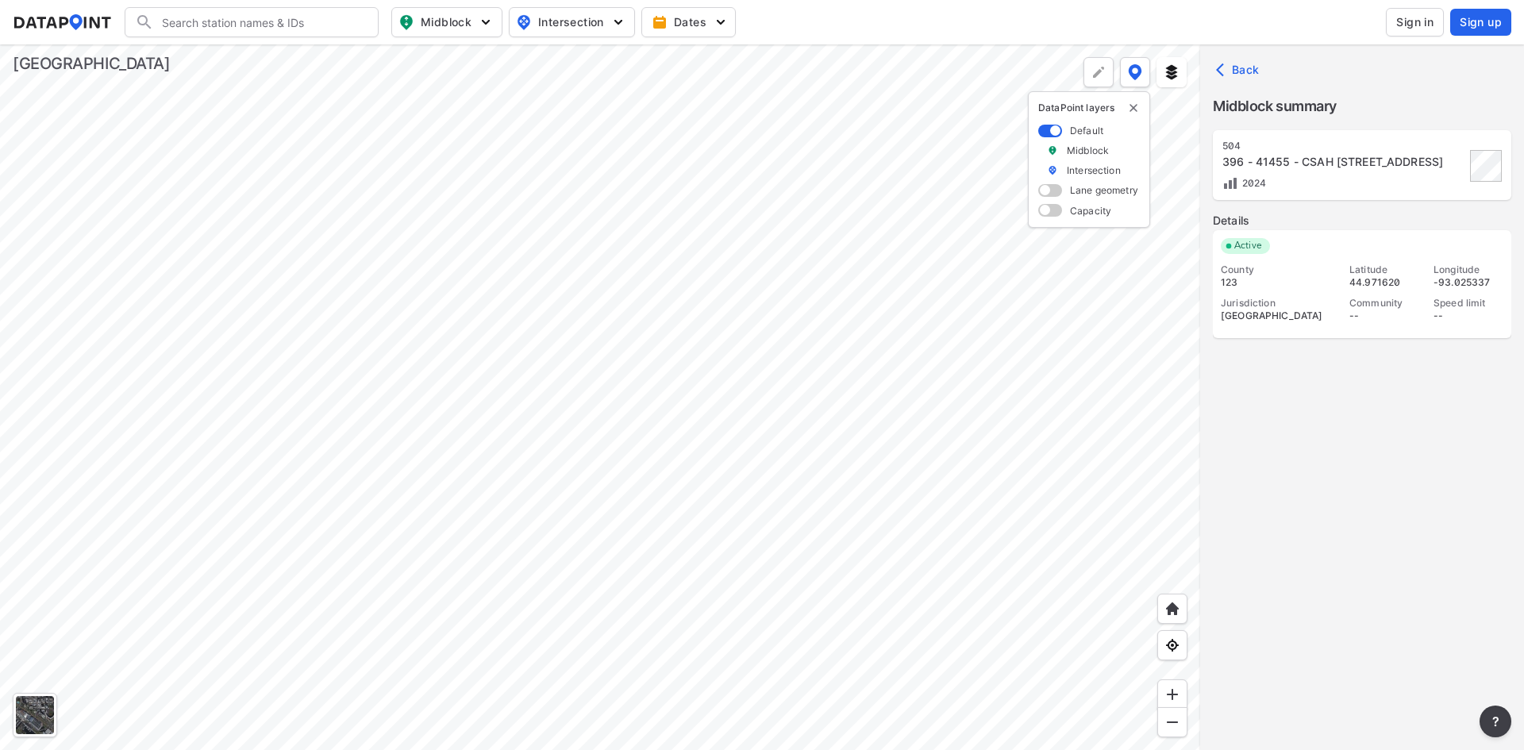
click at [1304, 157] on div "396 - 41455 - CSAH [STREET_ADDRESS]" at bounding box center [1344, 162] width 243 height 16
click at [1241, 177] on span "2024" at bounding box center [1252, 183] width 29 height 12
click at [1338, 170] on div "504 396 - 41455 - CSAH [STREET_ADDRESS]" at bounding box center [1344, 166] width 243 height 52
click at [1256, 190] on div "2024" at bounding box center [1344, 183] width 243 height 17
click at [1250, 173] on div "504 396 - 41455 - CSAH [STREET_ADDRESS]" at bounding box center [1344, 166] width 243 height 52
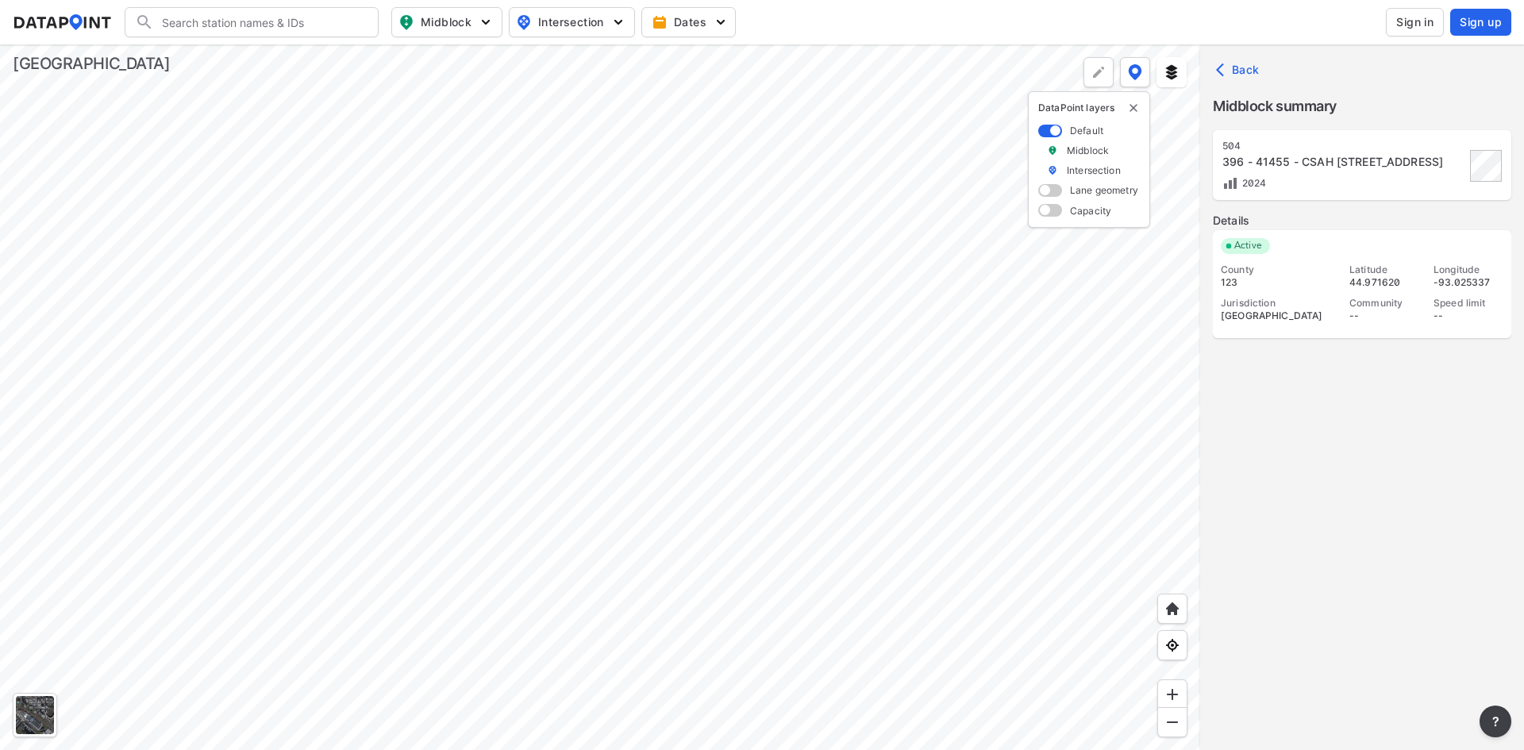
click at [1232, 282] on div "123" at bounding box center [1278, 282] width 114 height 13
click at [1003, 267] on div at bounding box center [600, 397] width 1200 height 706
click at [527, 367] on div at bounding box center [600, 397] width 1200 height 706
click at [1235, 159] on div "78 - 38743 - CSAH [STREET_ADDRESS][PERSON_NAME][PERSON_NAME]" at bounding box center [1344, 162] width 243 height 16
click at [1247, 160] on div "78 - 38743 - CSAH [STREET_ADDRESS][PERSON_NAME][PERSON_NAME]" at bounding box center [1344, 162] width 243 height 16
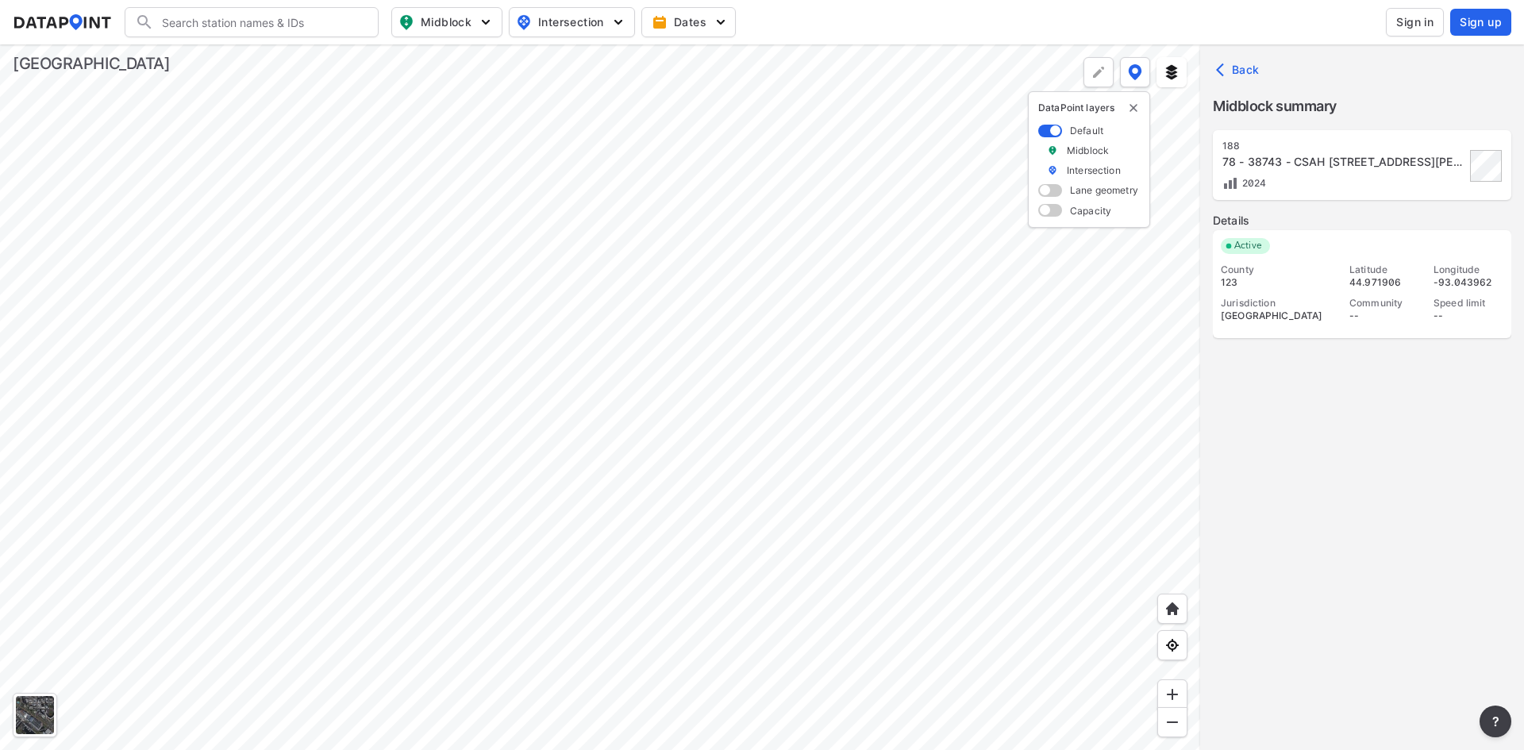
click at [1247, 169] on div "78 - 38743 - CSAH [STREET_ADDRESS][PERSON_NAME][PERSON_NAME]" at bounding box center [1344, 162] width 243 height 16
click at [1249, 181] on span "2024" at bounding box center [1252, 183] width 29 height 12
click at [1238, 66] on span "Back" at bounding box center [1239, 70] width 40 height 16
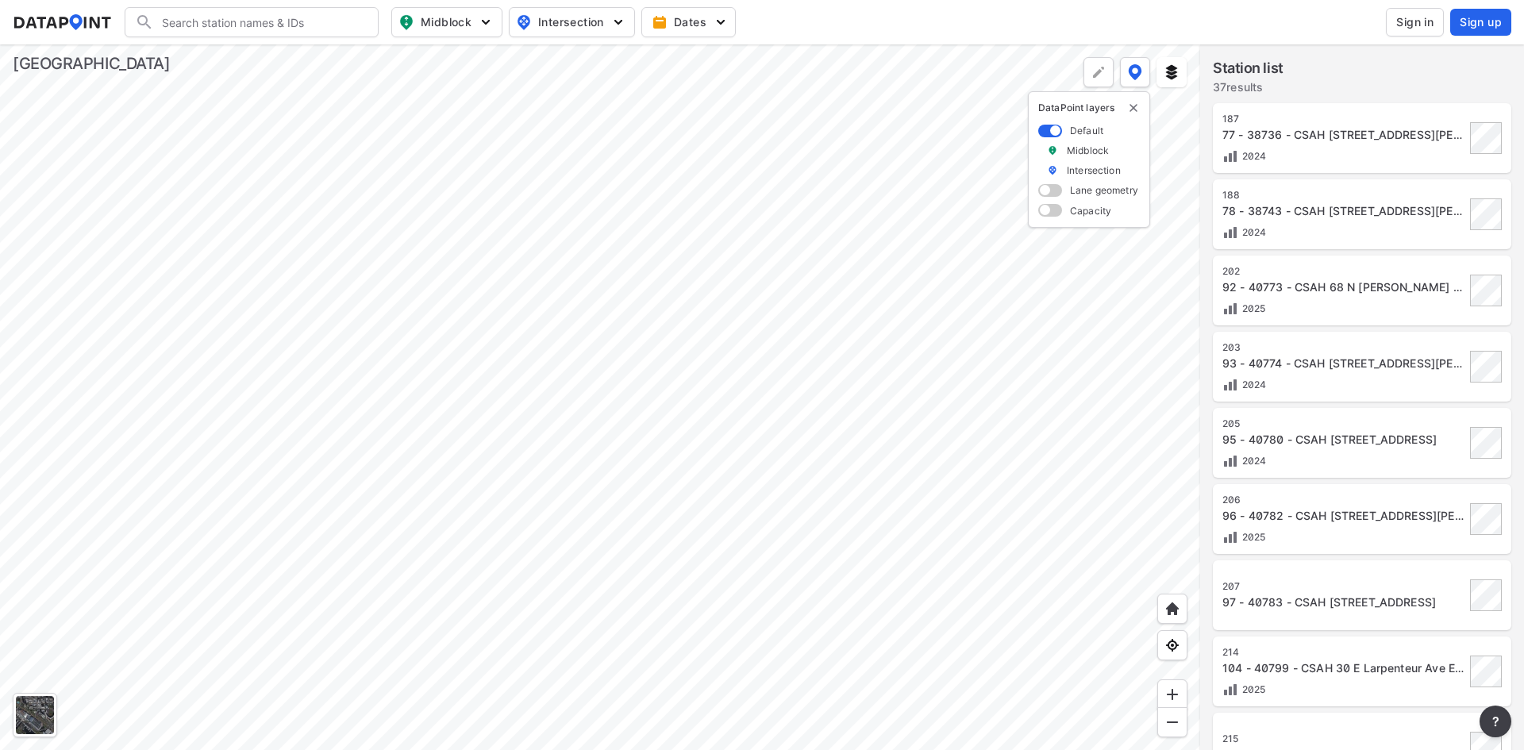
click at [1335, 214] on div "78 - 38743 - CSAH [STREET_ADDRESS][PERSON_NAME][PERSON_NAME]" at bounding box center [1344, 211] width 243 height 16
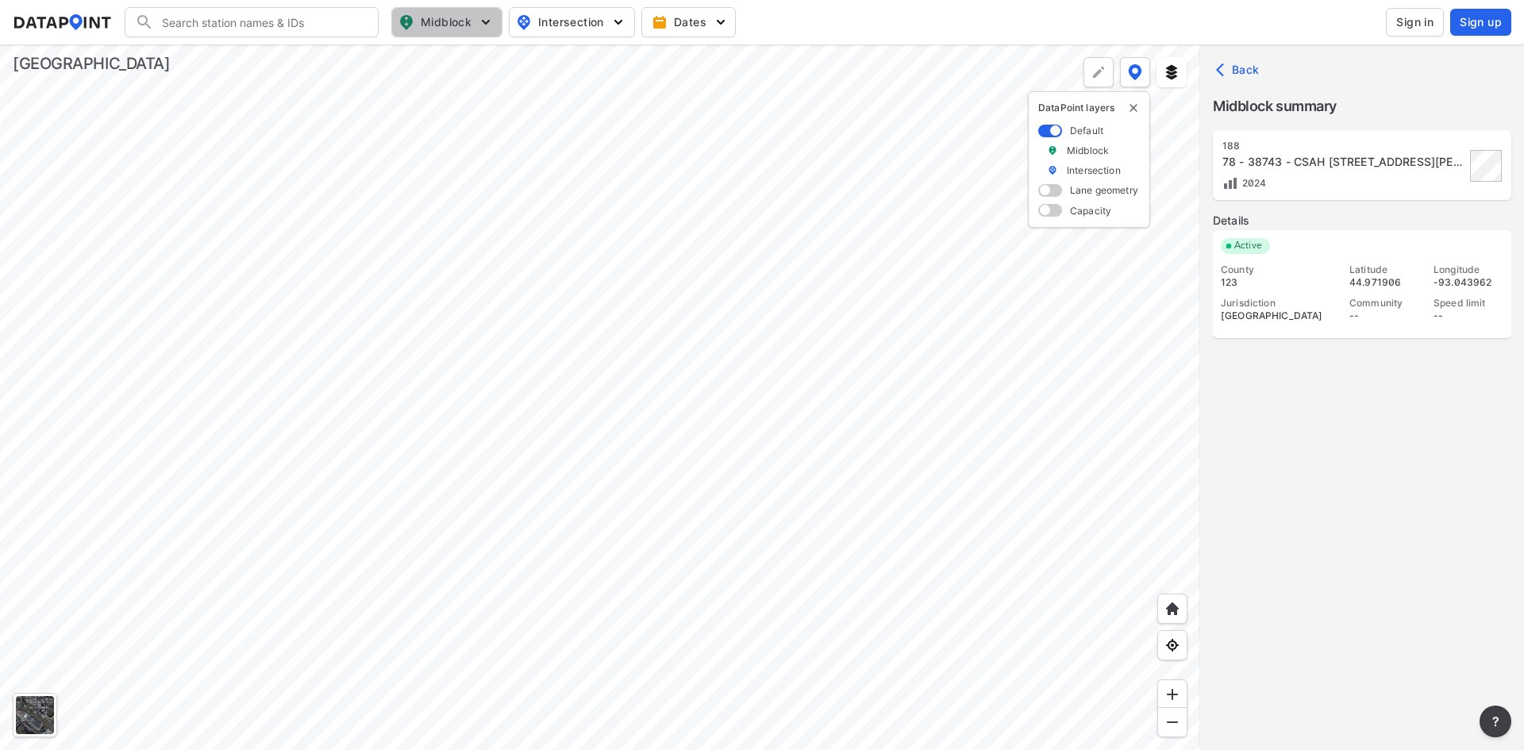
click at [487, 21] on img "button" at bounding box center [486, 22] width 16 height 16
click at [451, 60] on span "Volume count" at bounding box center [434, 57] width 71 height 17
click at [364, 60] on input "Volume count" at bounding box center [357, 58] width 16 height 16
checkbox input "true"
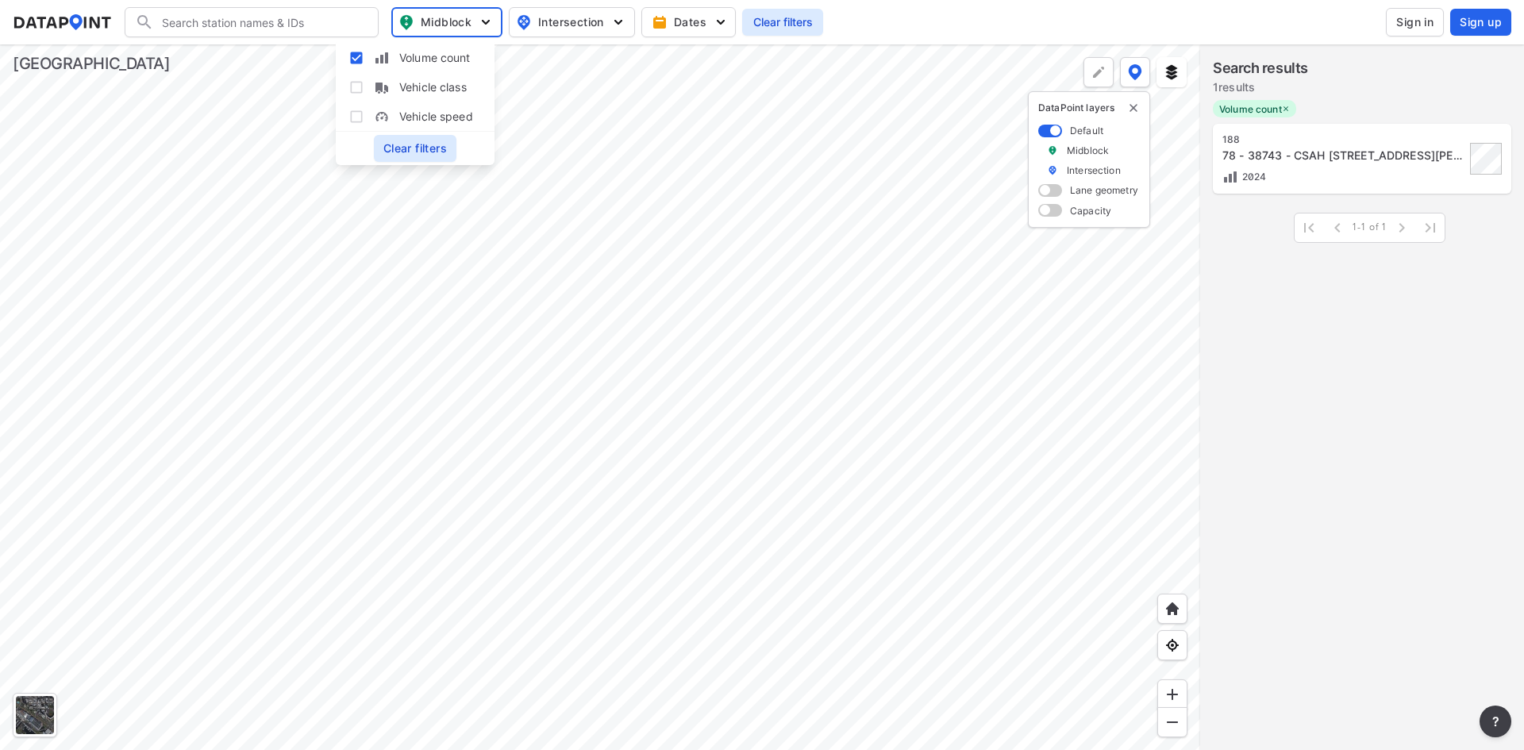
click at [357, 90] on input "Vehicle class" at bounding box center [357, 87] width 16 height 16
checkbox input "true"
click at [352, 122] on input "Vehicle speed" at bounding box center [357, 117] width 16 height 16
checkbox input "true"
click at [1348, 360] on div "188 78 - 38743 - CSAH [STREET_ADDRESS][PERSON_NAME] AV 2024 1-1 of 1 1-1 of 1" at bounding box center [1362, 440] width 324 height 638
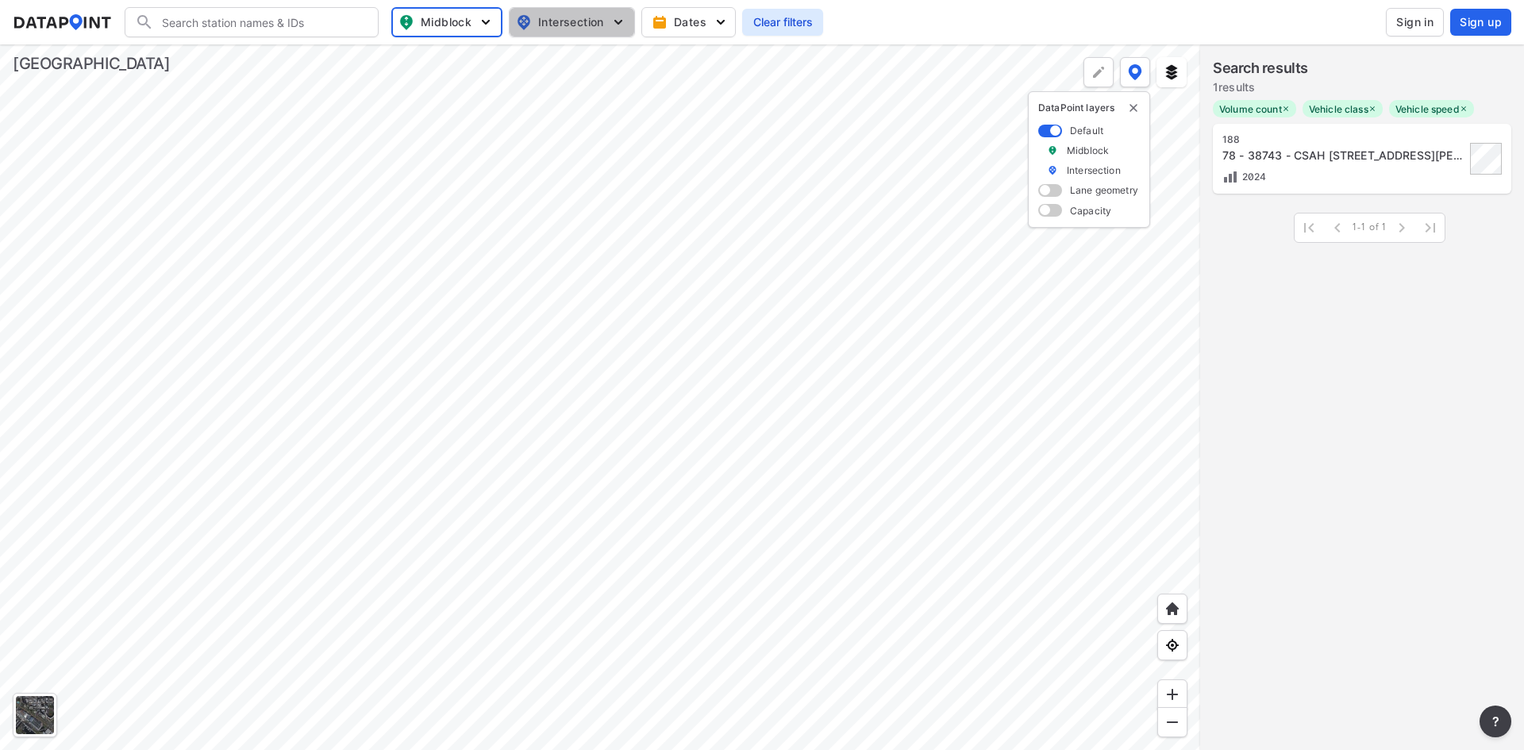
click at [563, 21] on span "Intersection" at bounding box center [570, 22] width 109 height 19
click at [549, 86] on span "Turning count" at bounding box center [557, 86] width 71 height 17
click at [487, 86] on input "Turning count" at bounding box center [480, 87] width 16 height 16
checkbox input "true"
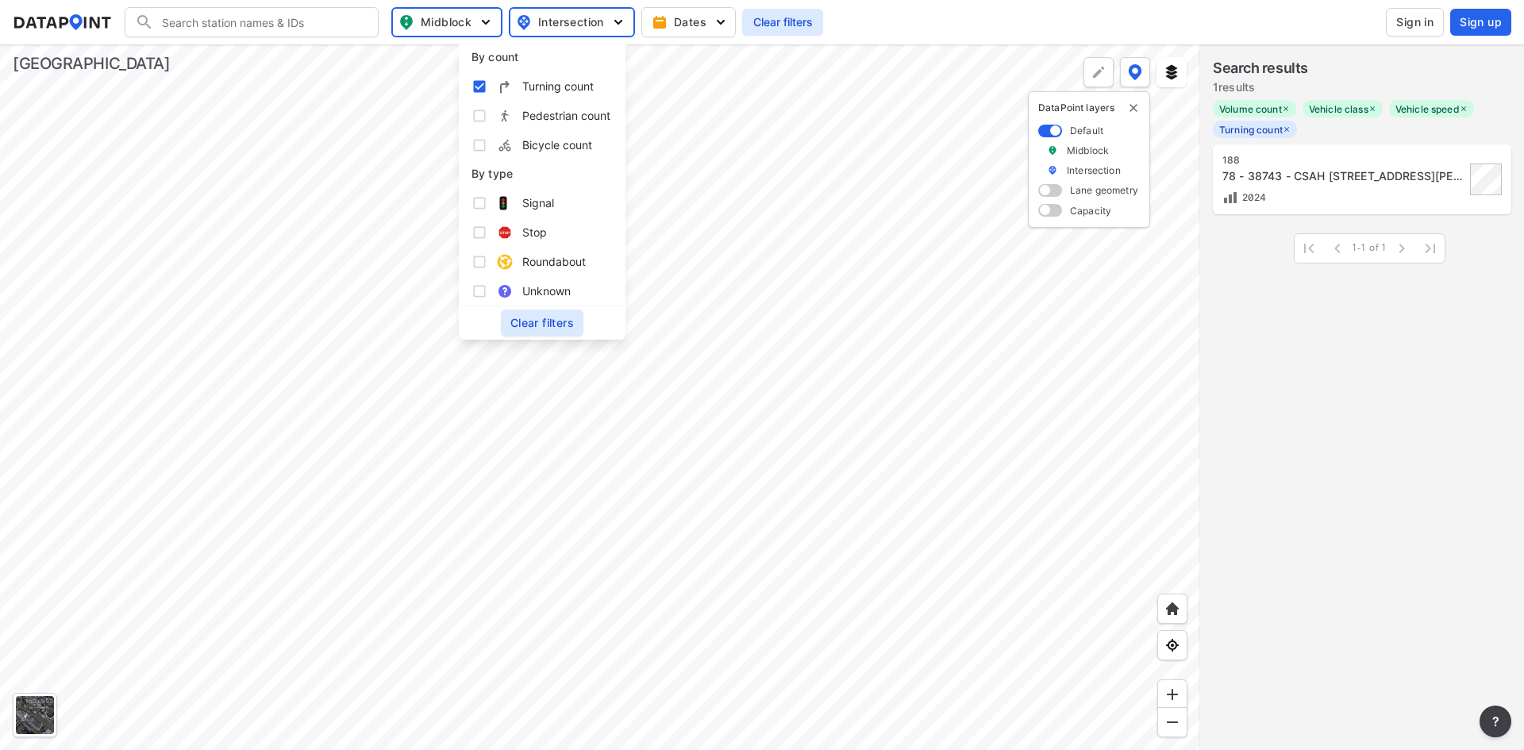
click at [535, 115] on span "Pedestrian count" at bounding box center [566, 115] width 88 height 17
click at [487, 115] on input "Pedestrian count" at bounding box center [480, 116] width 16 height 16
checkbox input "true"
click at [541, 148] on span "Bicycle count" at bounding box center [557, 145] width 70 height 17
click at [487, 148] on input "Bicycle count" at bounding box center [480, 145] width 16 height 16
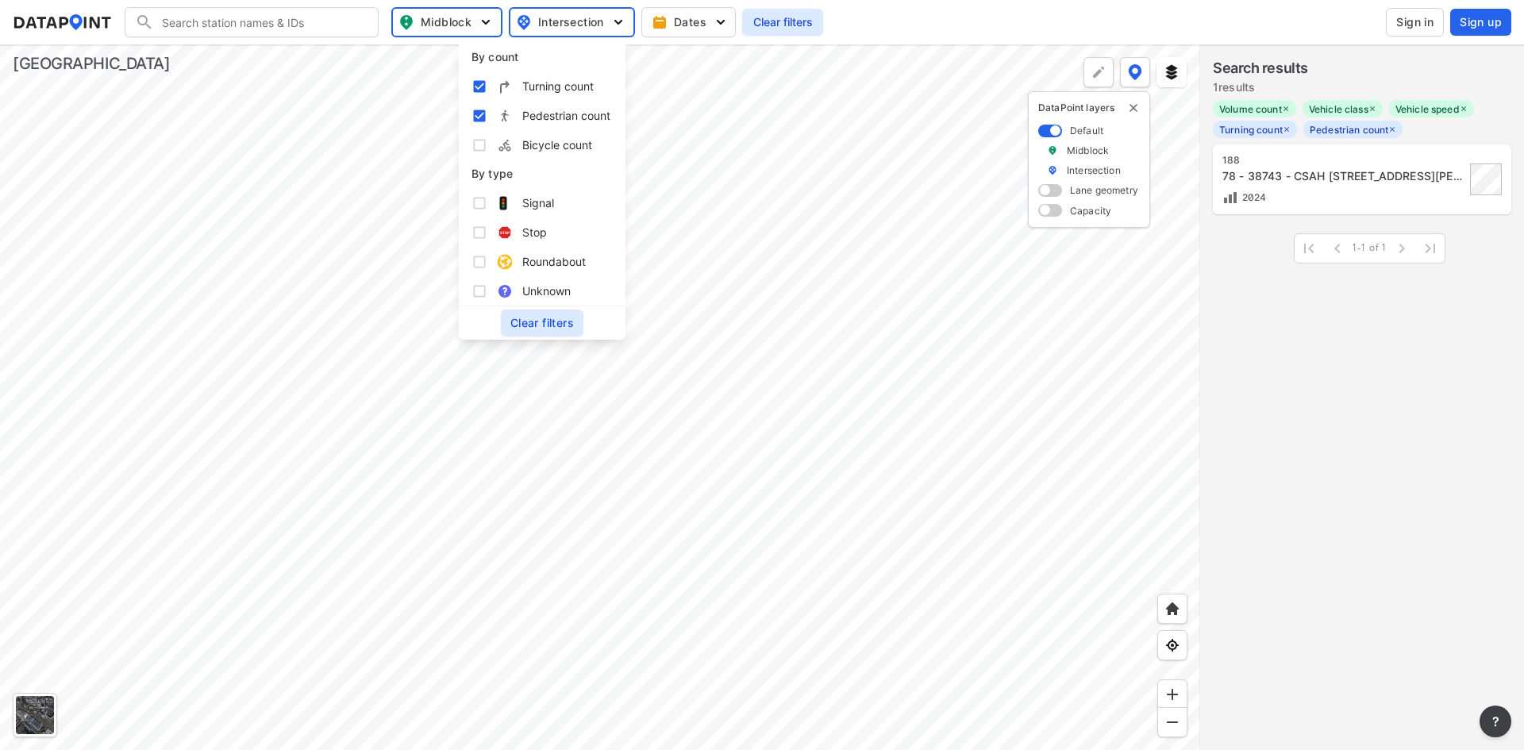
checkbox input "true"
click at [488, 209] on label "Signal" at bounding box center [542, 202] width 141 height 29
click at [487, 209] on input "Signal" at bounding box center [480, 203] width 16 height 16
checkbox input "true"
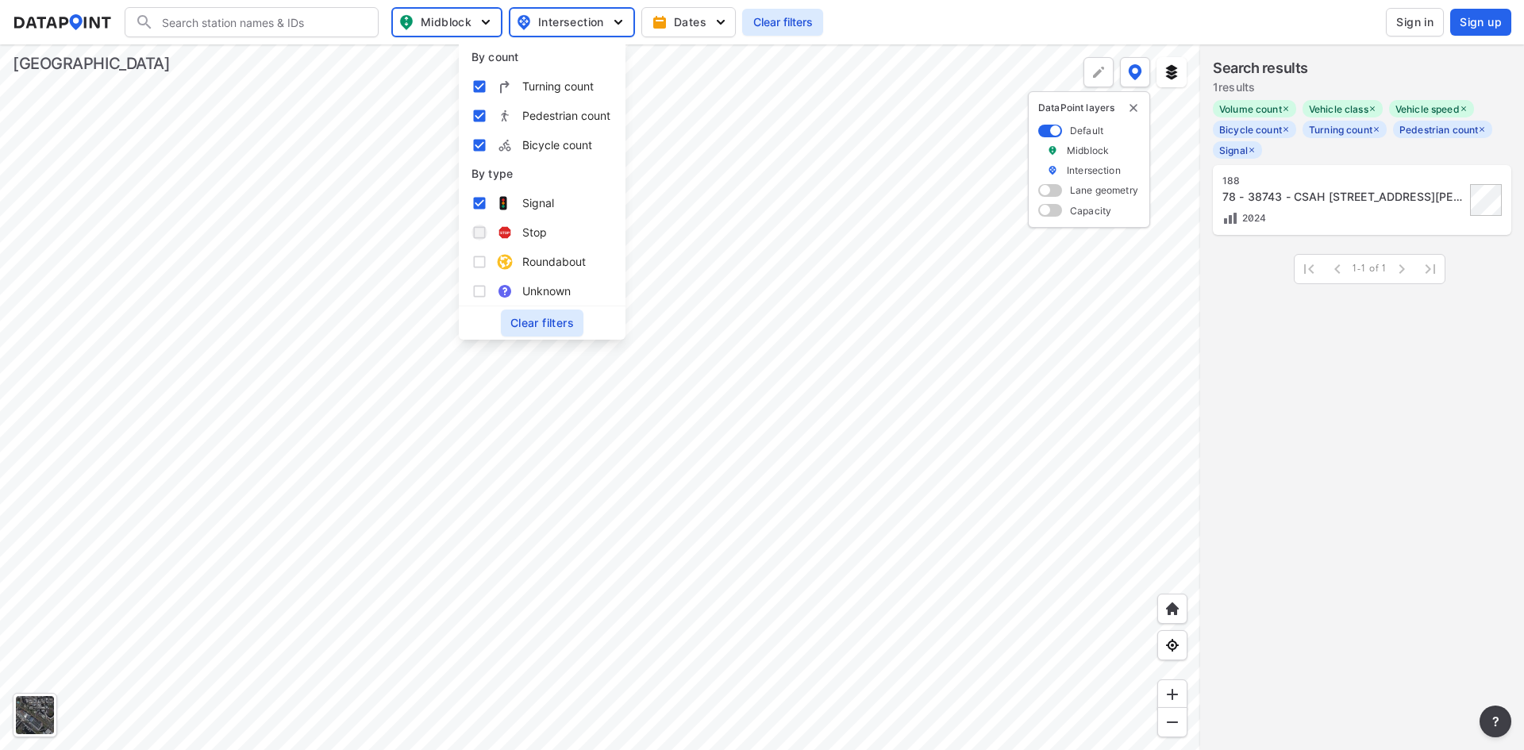
click at [486, 237] on input "Stop" at bounding box center [480, 233] width 16 height 16
checkbox input "true"
click at [476, 260] on input "Roundabout" at bounding box center [480, 262] width 16 height 16
checkbox input "true"
click at [476, 286] on input "Unknown" at bounding box center [480, 291] width 16 height 16
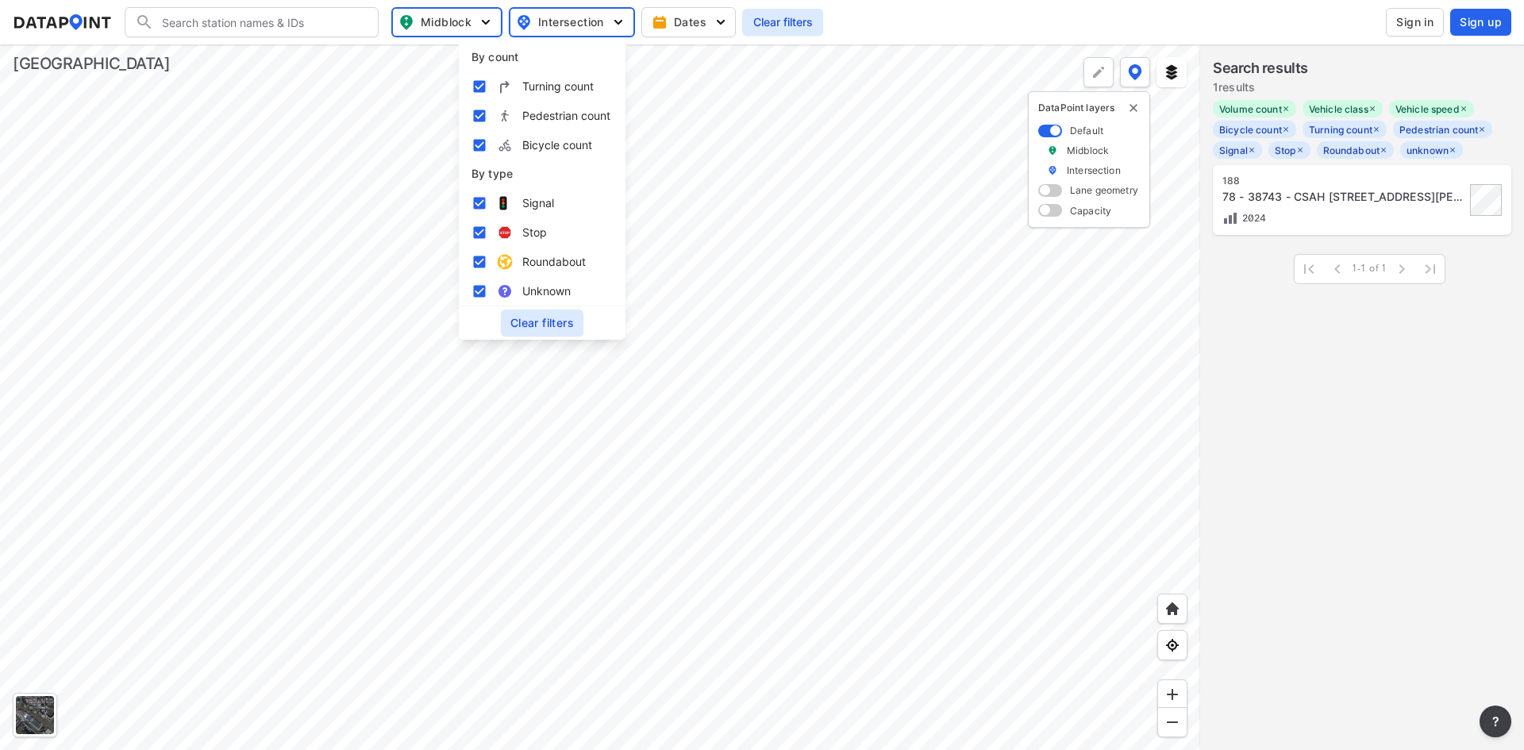
click at [479, 293] on input "Unknown" at bounding box center [480, 291] width 16 height 16
checkbox input "false"
click at [864, 322] on div at bounding box center [600, 397] width 1200 height 706
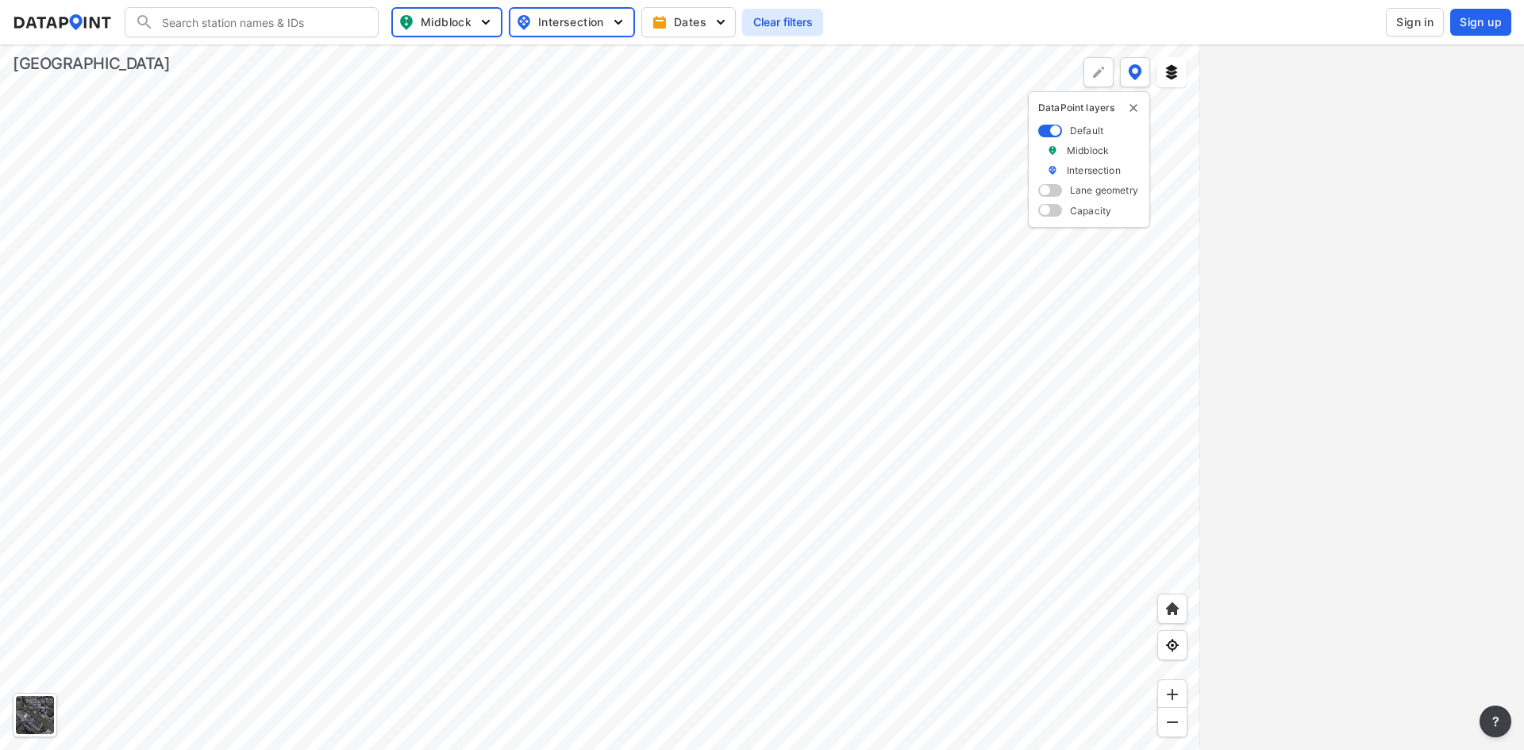
click at [948, 371] on div at bounding box center [600, 397] width 1200 height 706
click at [862, 556] on div at bounding box center [600, 397] width 1200 height 706
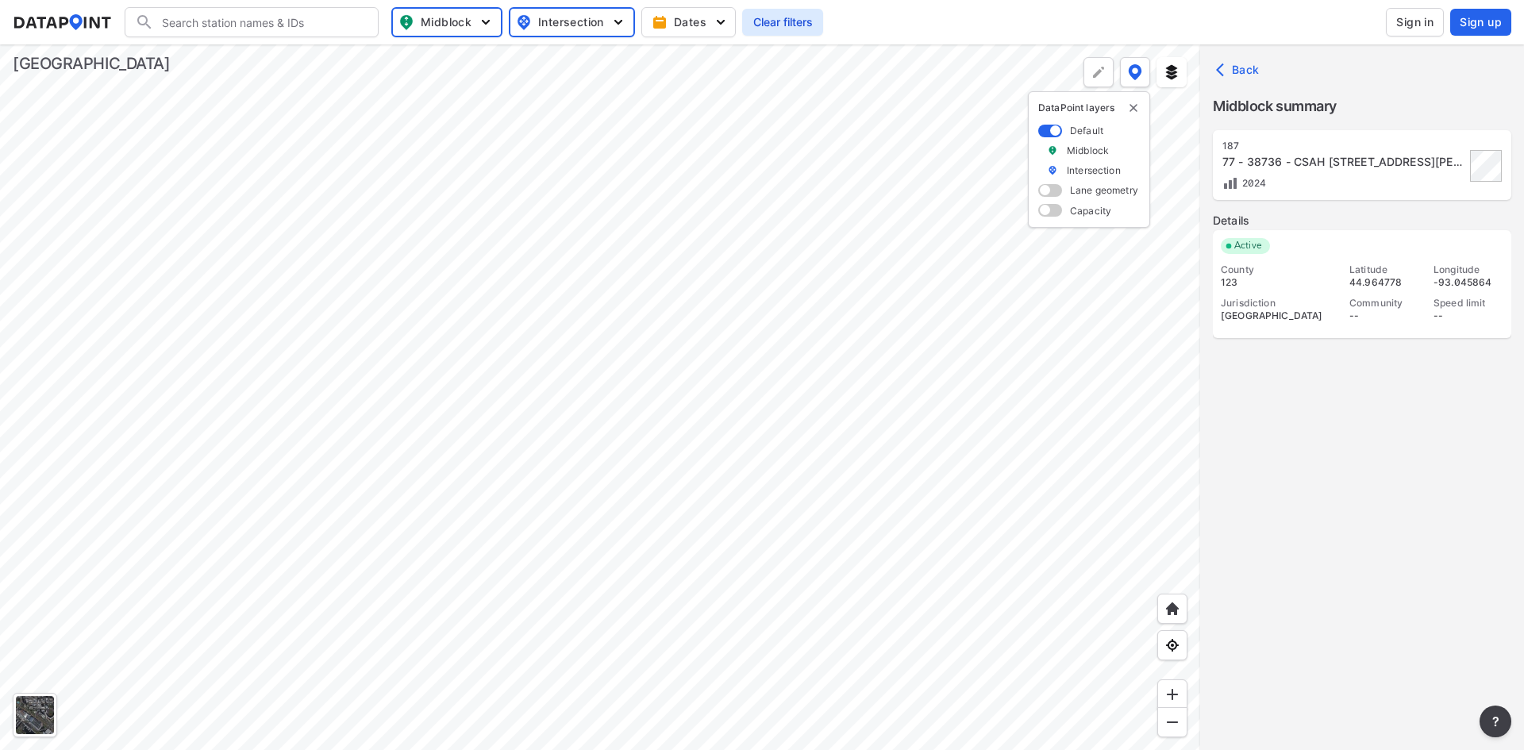
click at [1312, 162] on div "77 - 38736 - CSAH [STREET_ADDRESS][PERSON_NAME][PERSON_NAME]" at bounding box center [1344, 162] width 243 height 16
click at [1094, 217] on label "Capacity" at bounding box center [1090, 210] width 41 height 13
click at [1090, 210] on label "Capacity" at bounding box center [1090, 210] width 41 height 13
click at [1050, 206] on span at bounding box center [1050, 210] width 24 height 13
click at [1049, 212] on input "checkbox" at bounding box center [1043, 212] width 10 height 0
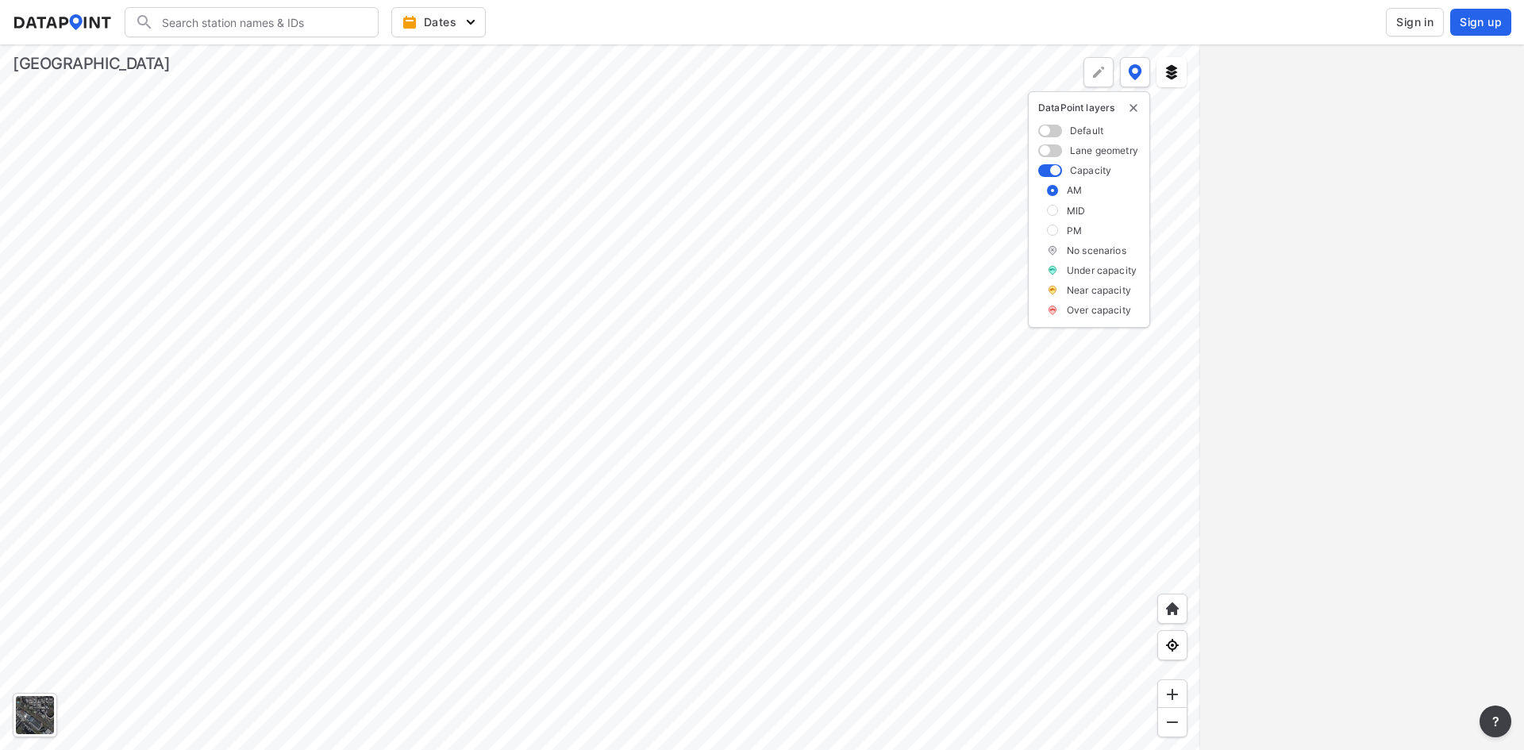
click at [736, 609] on div at bounding box center [600, 397] width 1200 height 706
click at [865, 253] on div at bounding box center [600, 397] width 1200 height 706
